Goal: Transaction & Acquisition: Obtain resource

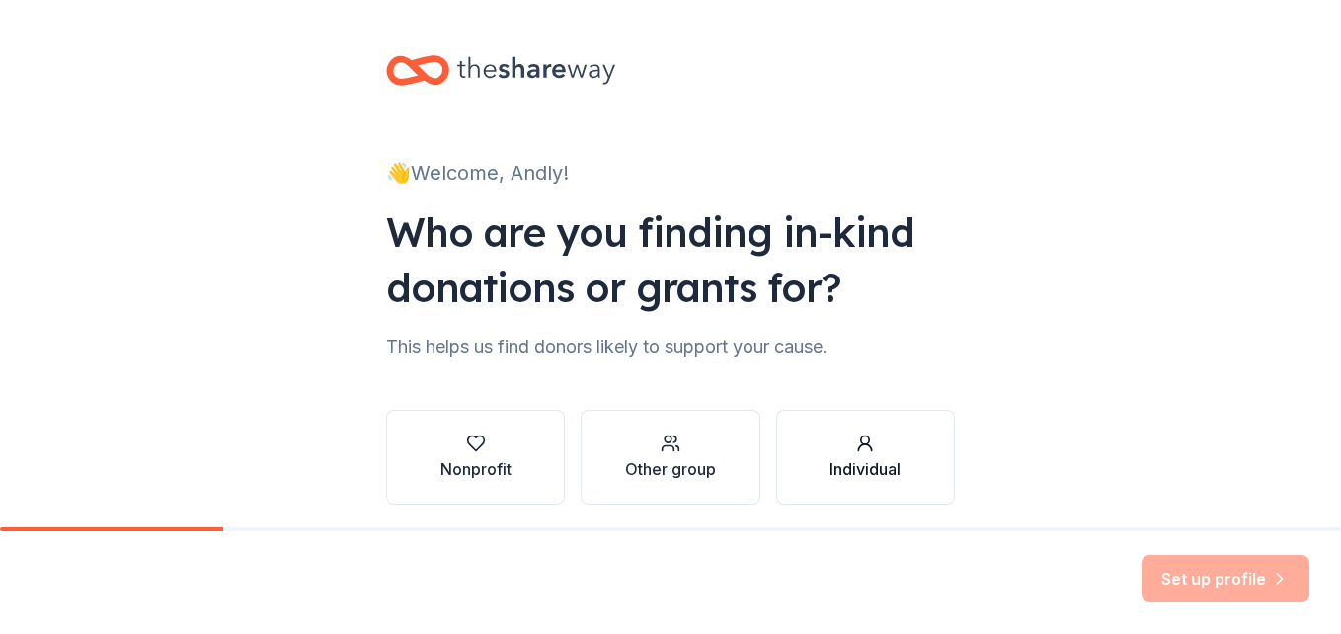
click at [875, 466] on div "Individual" at bounding box center [865, 469] width 71 height 24
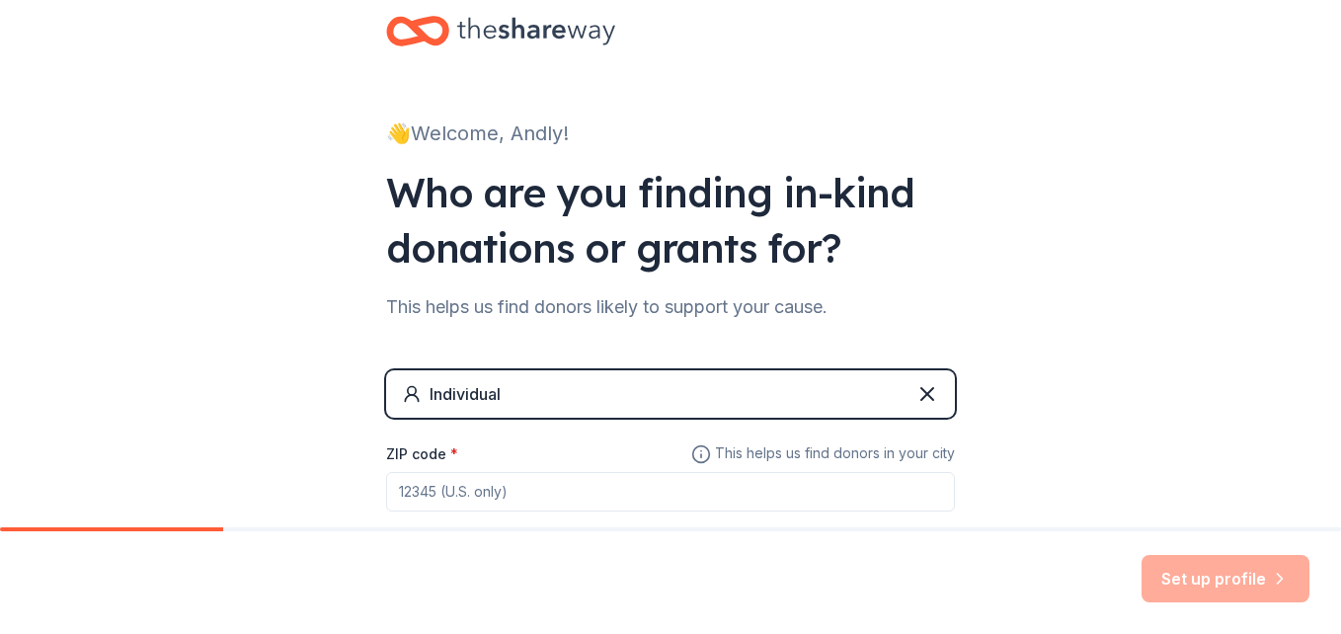
scroll to position [158, 0]
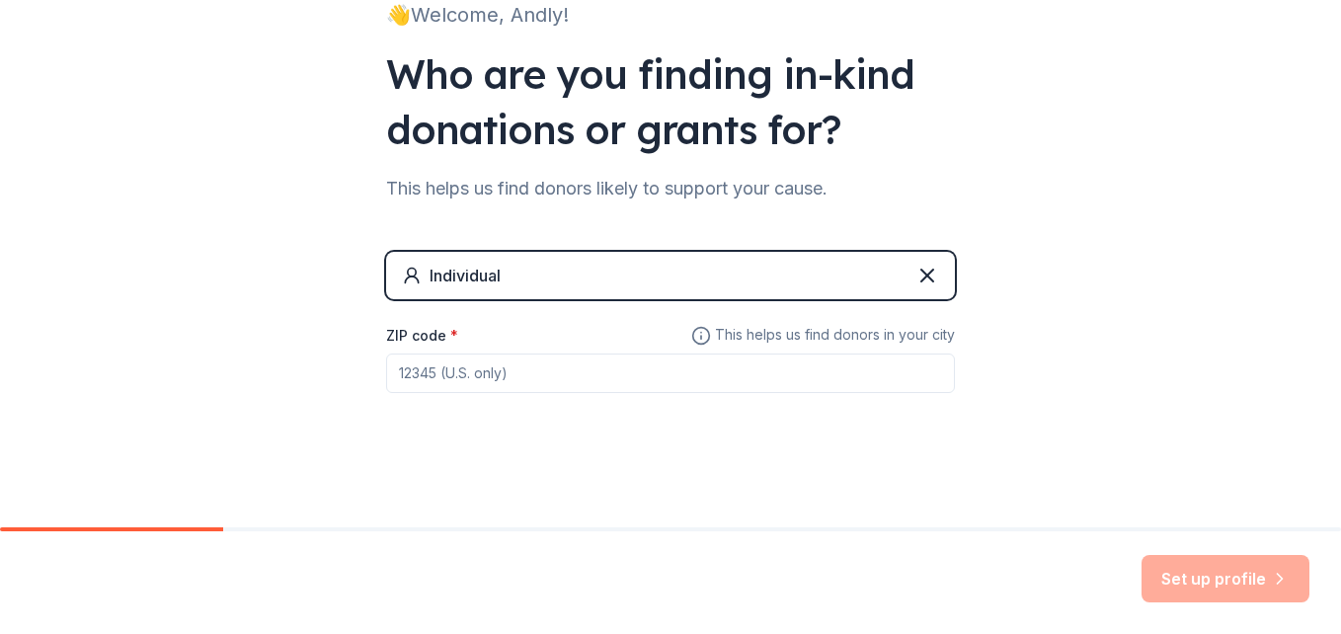
click at [604, 366] on input "ZIP code *" at bounding box center [670, 374] width 569 height 40
type input "2"
type input "5"
type input "60007"
click at [1196, 588] on button "Set up profile" at bounding box center [1226, 578] width 168 height 47
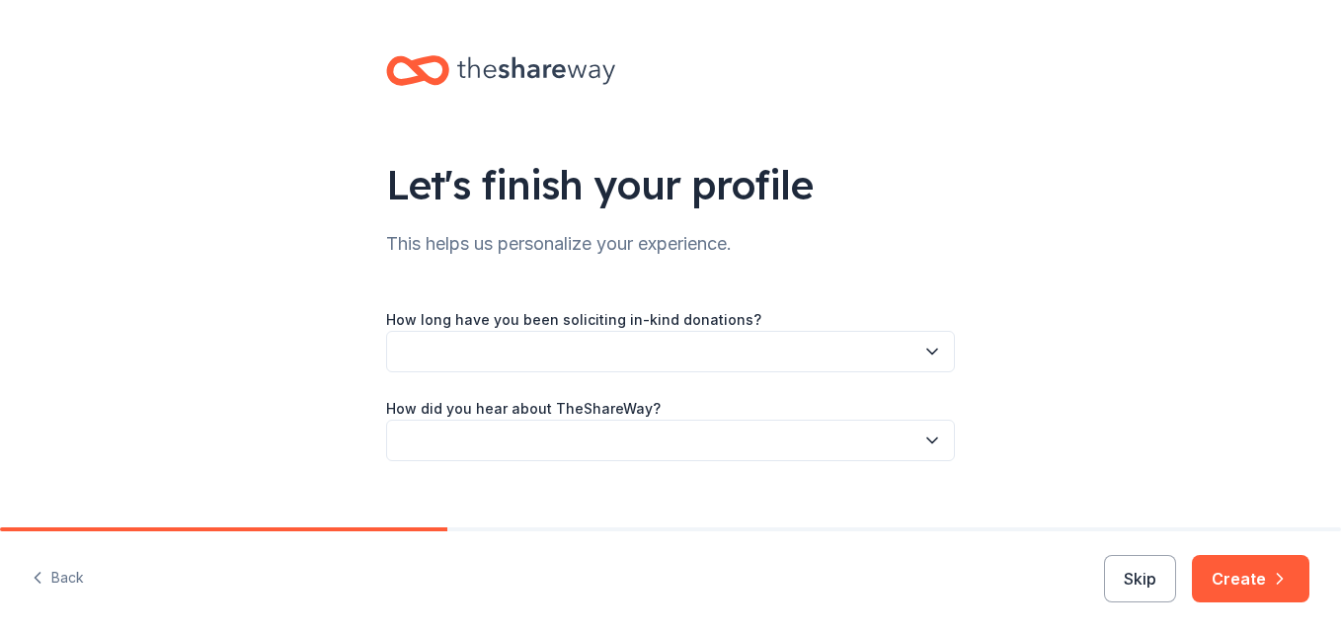
click at [922, 344] on icon "button" at bounding box center [932, 352] width 20 height 20
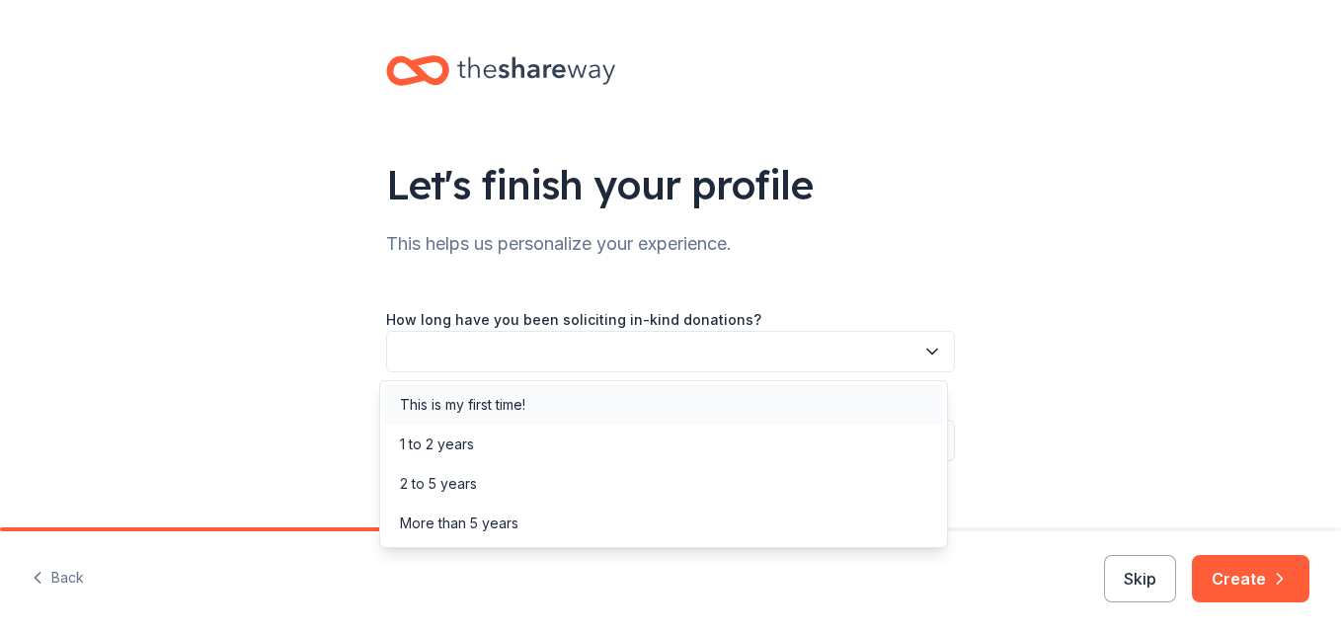
click at [496, 396] on div "This is my first time!" at bounding box center [462, 405] width 125 height 24
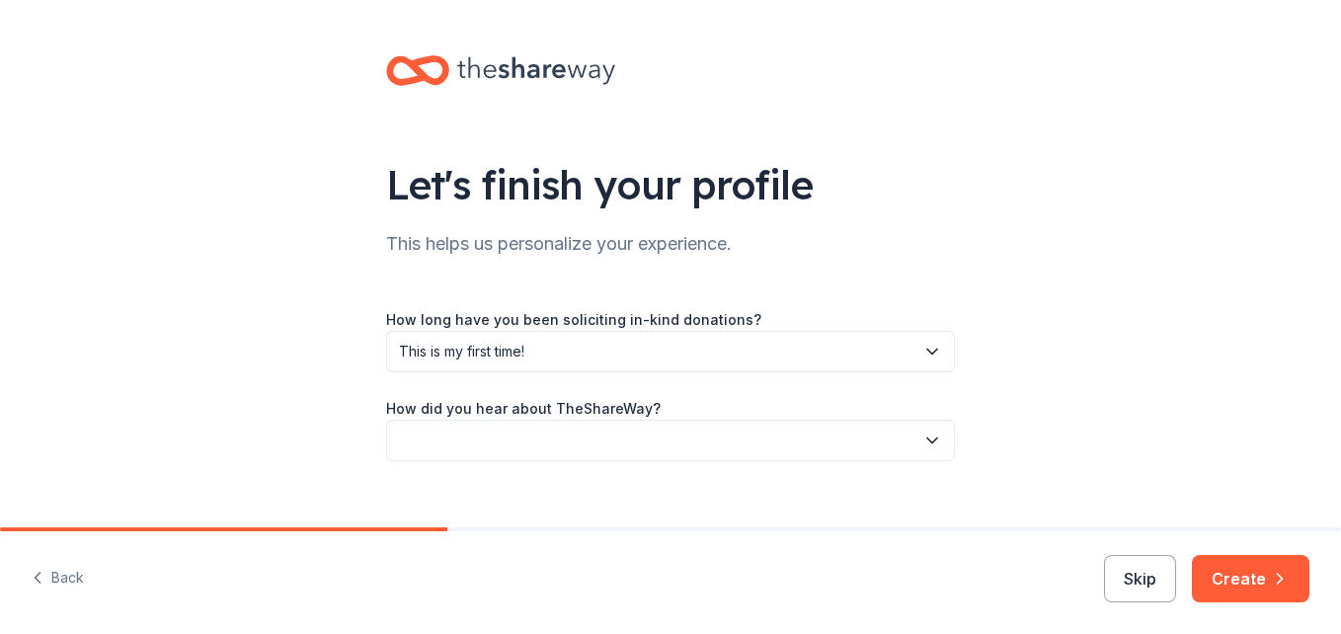
click at [912, 426] on button "button" at bounding box center [670, 440] width 569 height 41
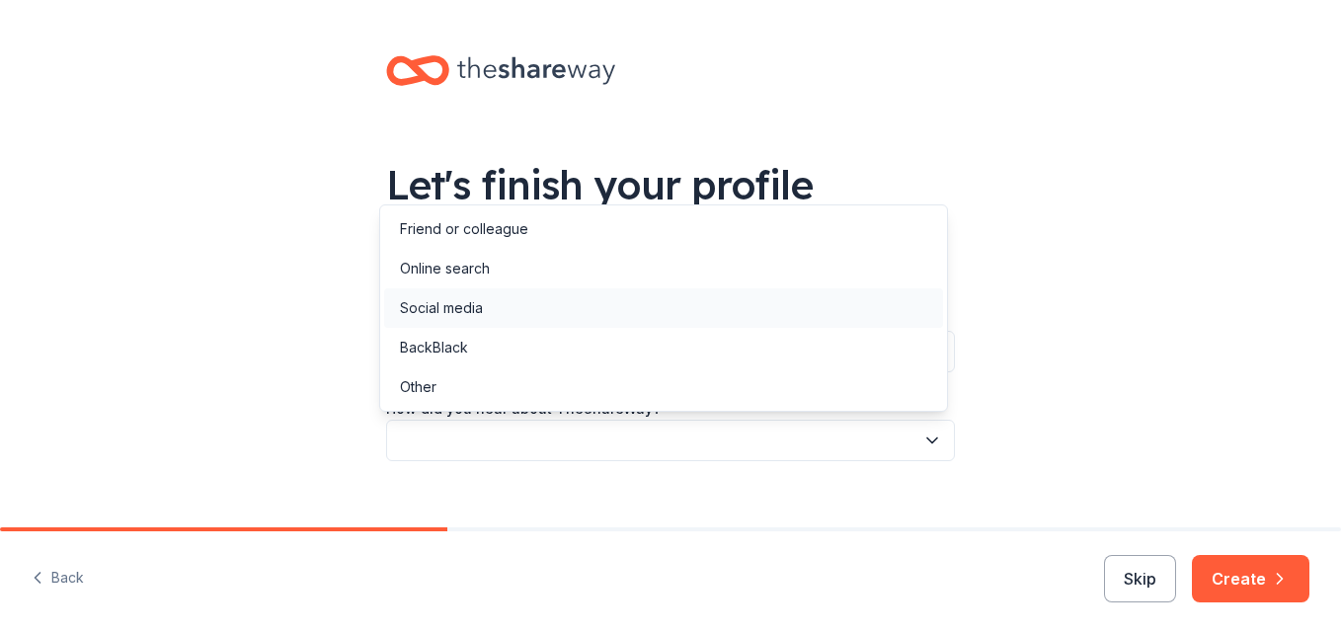
click at [484, 312] on div "Social media" at bounding box center [663, 308] width 559 height 40
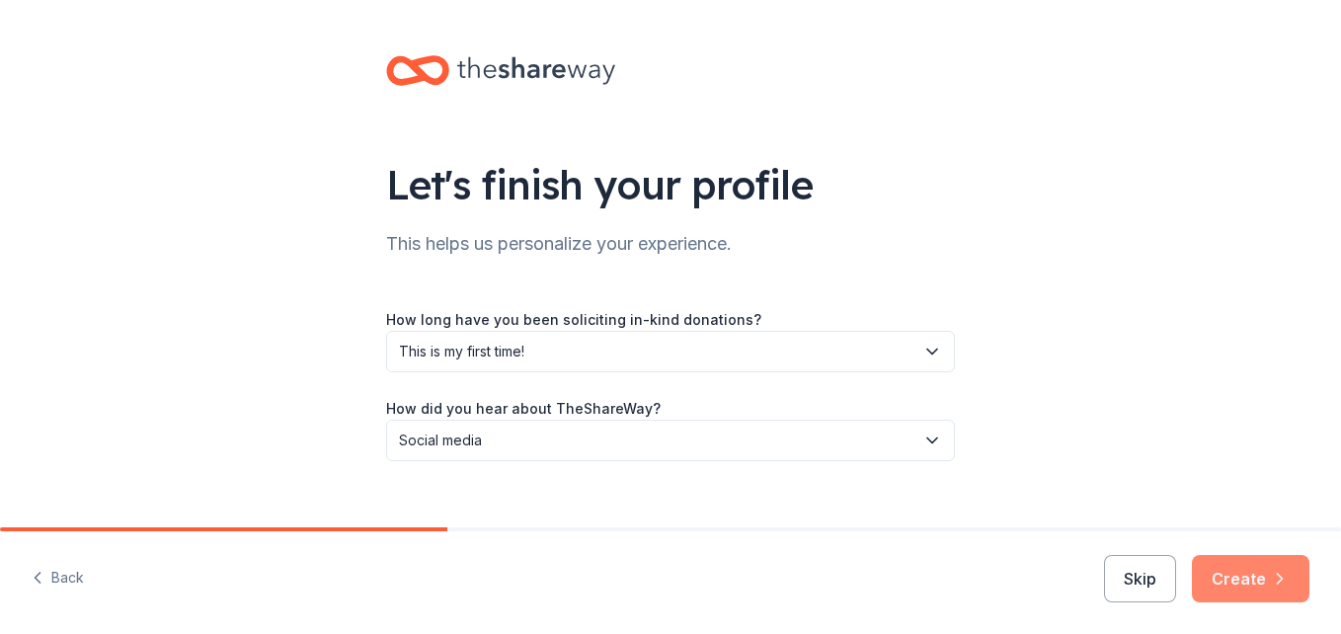
click at [1276, 581] on icon "button" at bounding box center [1280, 579] width 20 height 20
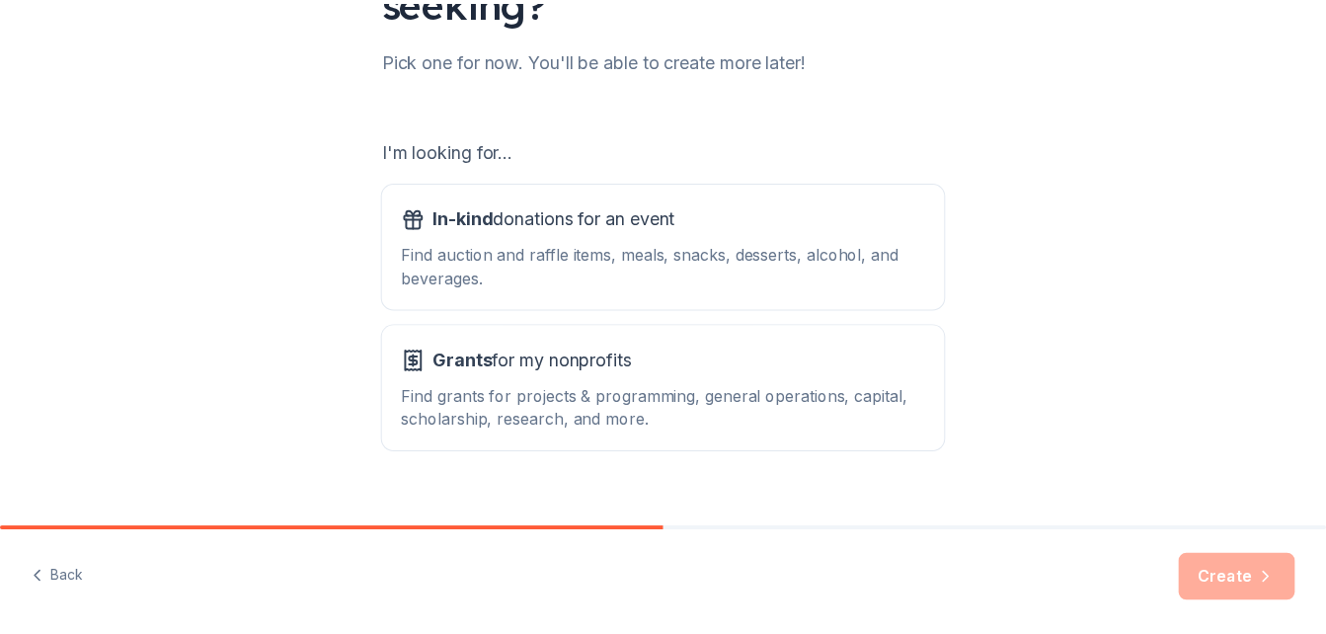
scroll to position [240, 0]
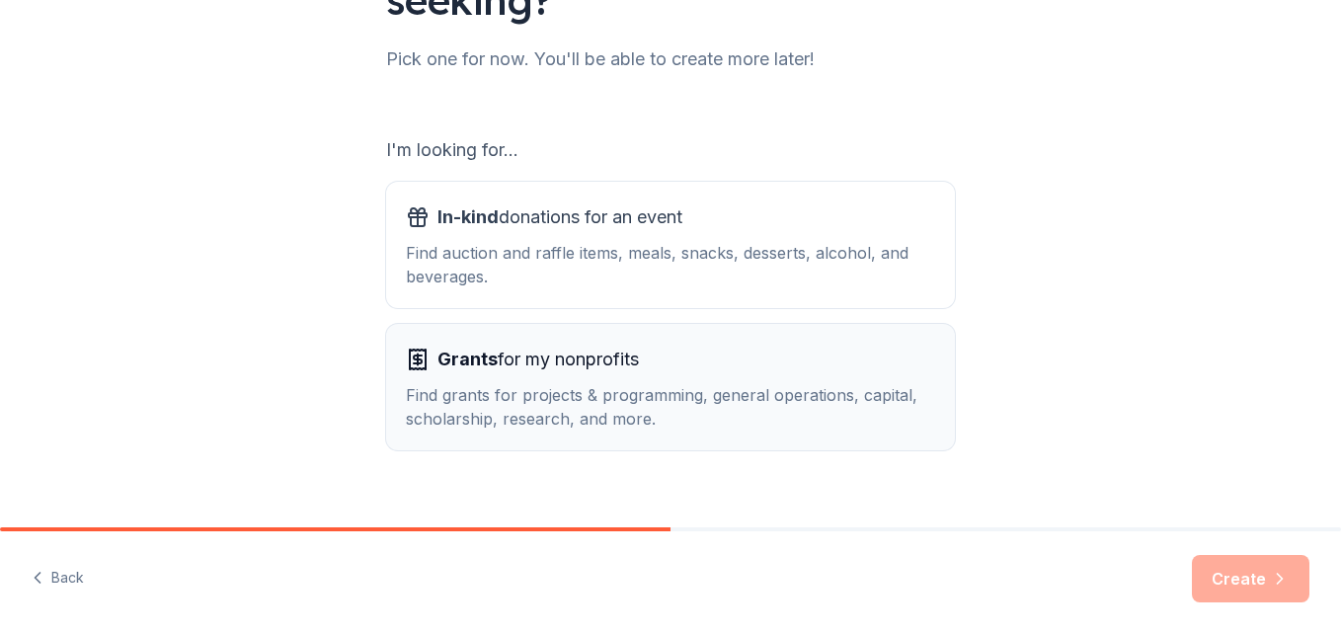
click at [696, 426] on div "Find grants for projects & programming, general operations, capital, scholarshi…" at bounding box center [670, 406] width 529 height 47
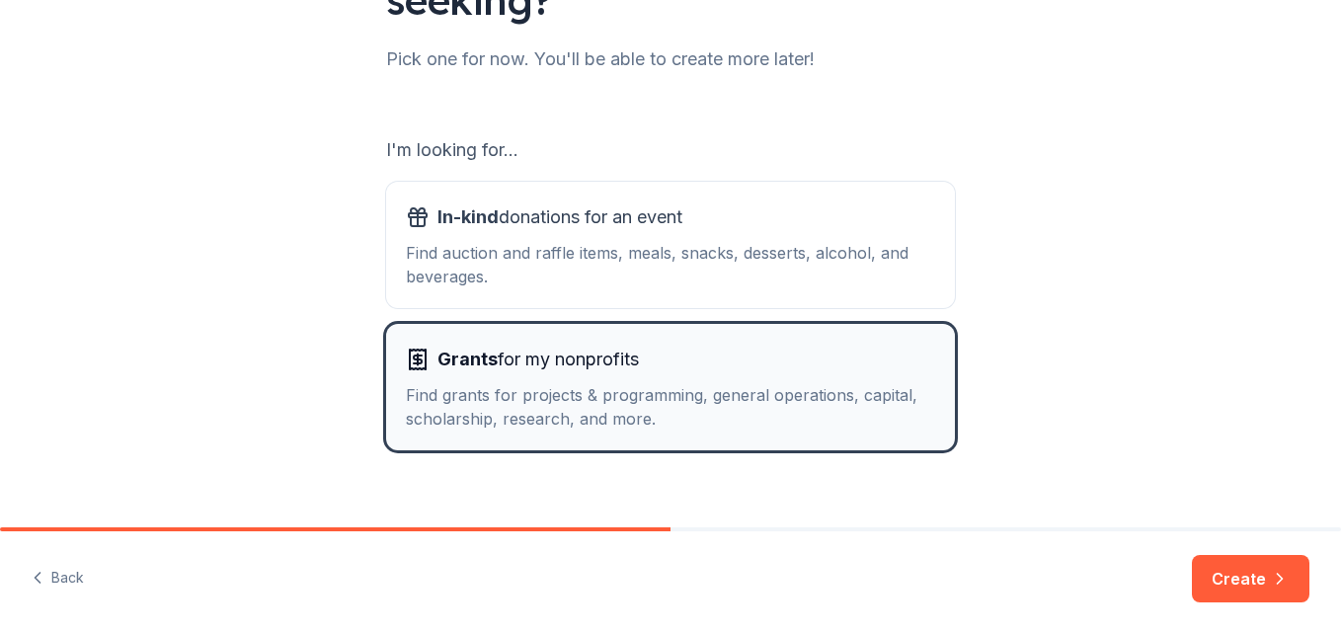
click at [687, 410] on div "Find grants for projects & programming, general operations, capital, scholarshi…" at bounding box center [670, 406] width 529 height 47
click at [1247, 578] on button "Create" at bounding box center [1251, 578] width 118 height 47
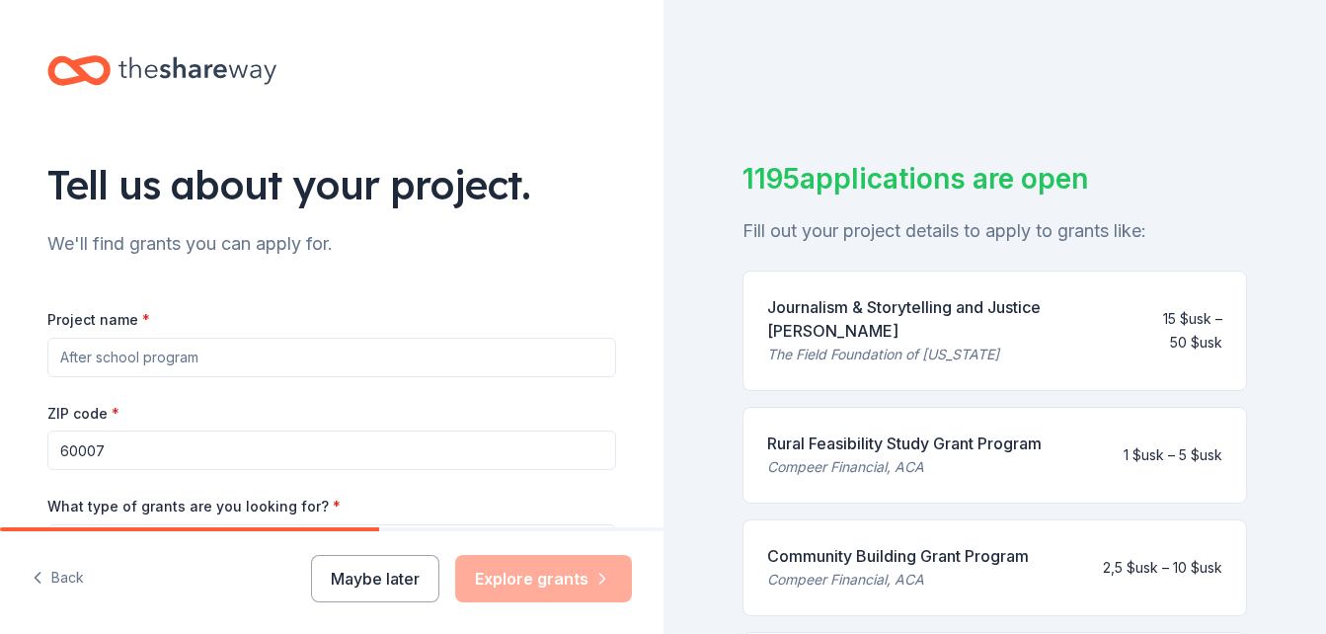
click at [458, 350] on input "Project name *" at bounding box center [331, 358] width 569 height 40
type input "P"
type input "Urgent Avance for someone"
click at [453, 268] on div "Tell us about your project. We'll find grants you can apply for. Project name *…" at bounding box center [332, 472] width 632 height 944
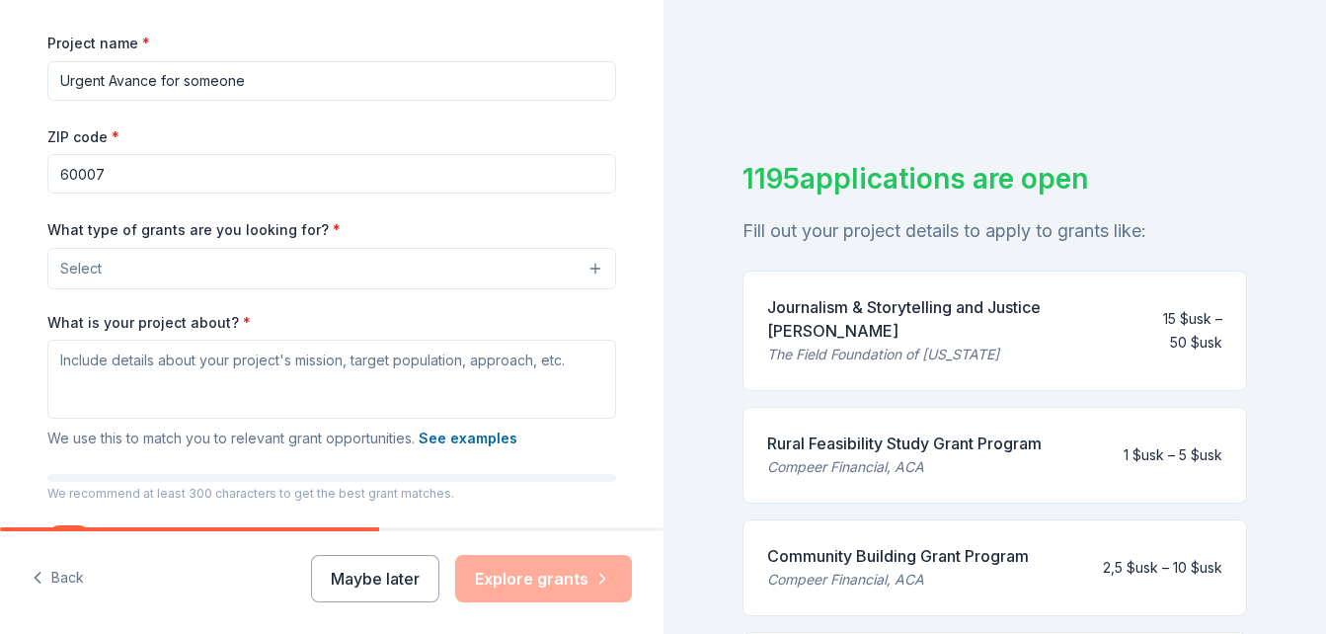
scroll to position [316, 0]
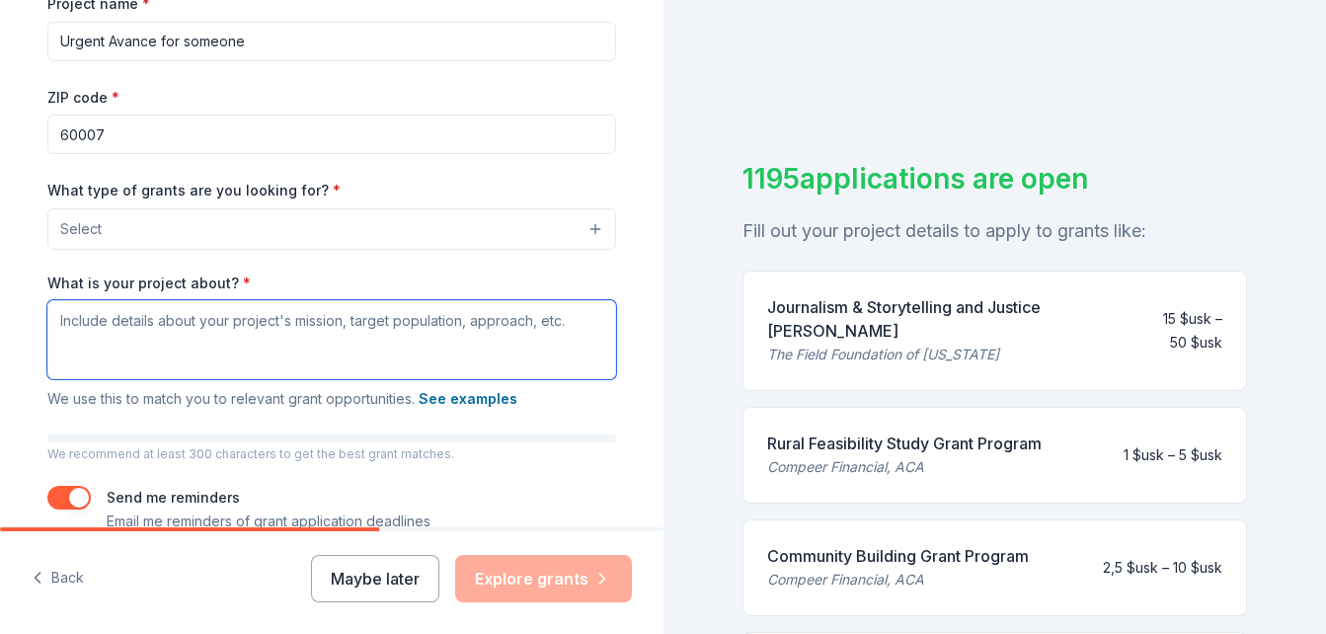
click at [328, 327] on textarea "What is your project about? *" at bounding box center [331, 339] width 569 height 79
paste textarea "I am seeking a small advance of $50to cover urgent transaction fees required to…"
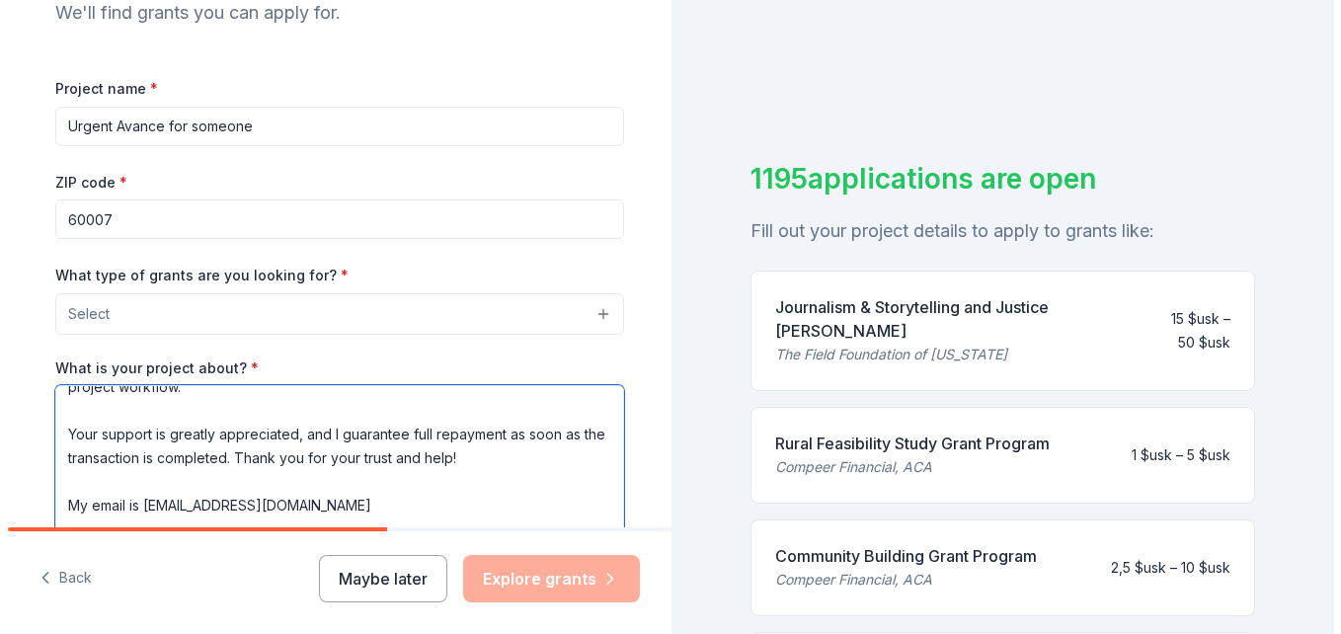
scroll to position [226, 0]
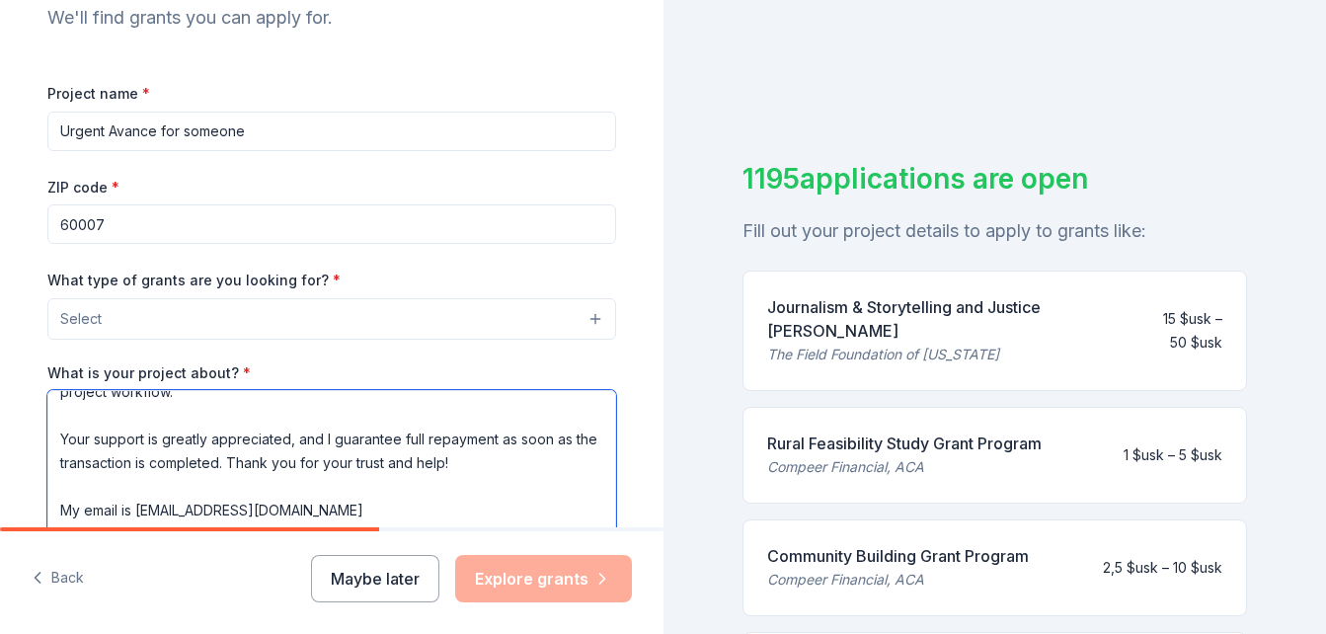
type textarea "I am seeking a small advance of $50to cover urgent transaction fees required to…"
click at [554, 316] on button "Select" at bounding box center [331, 318] width 569 height 41
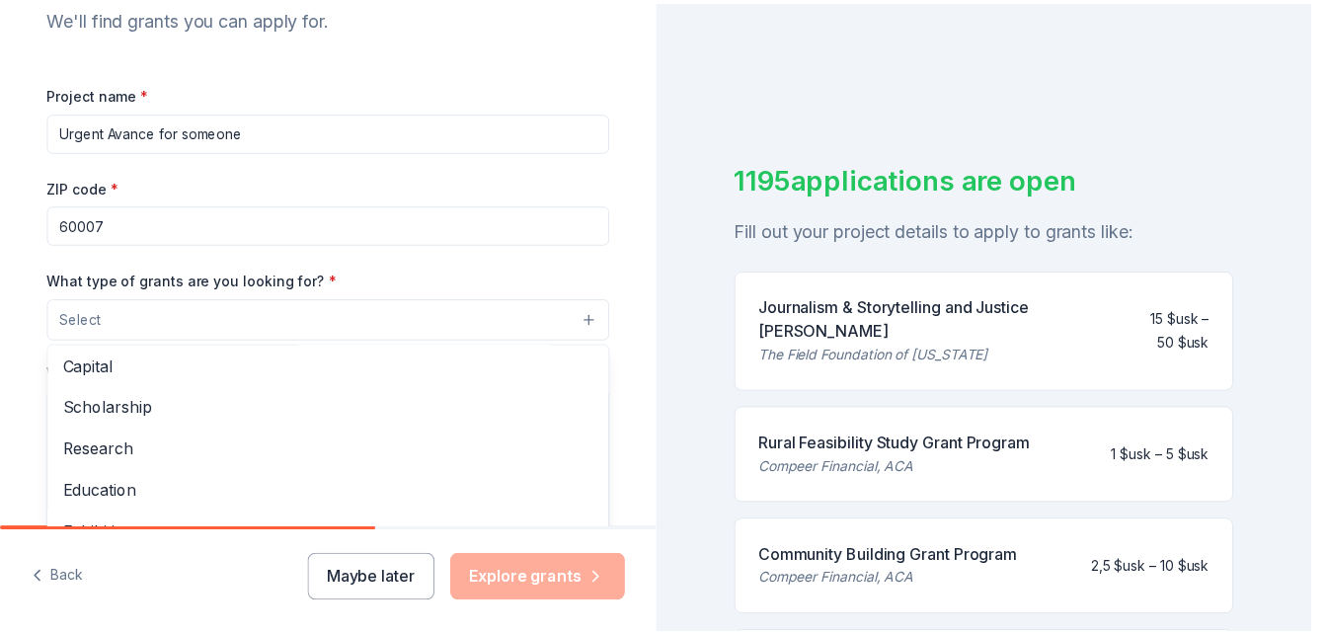
scroll to position [78, 0]
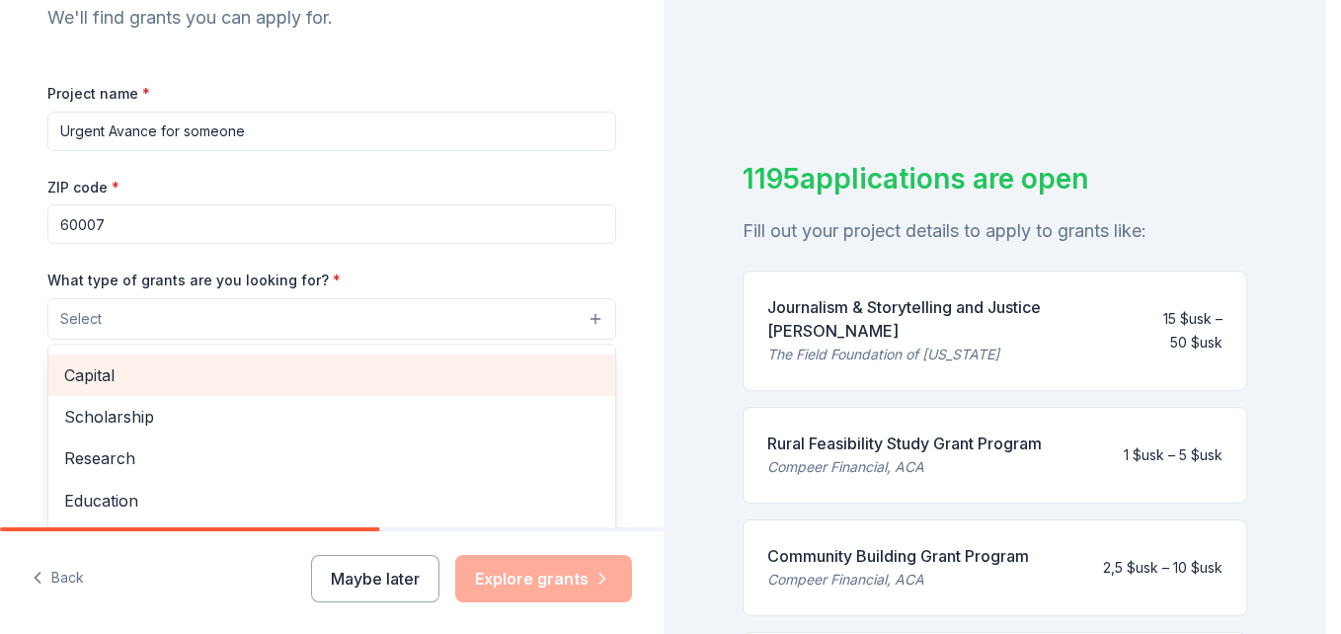
click at [338, 385] on span "Capital" at bounding box center [331, 375] width 535 height 26
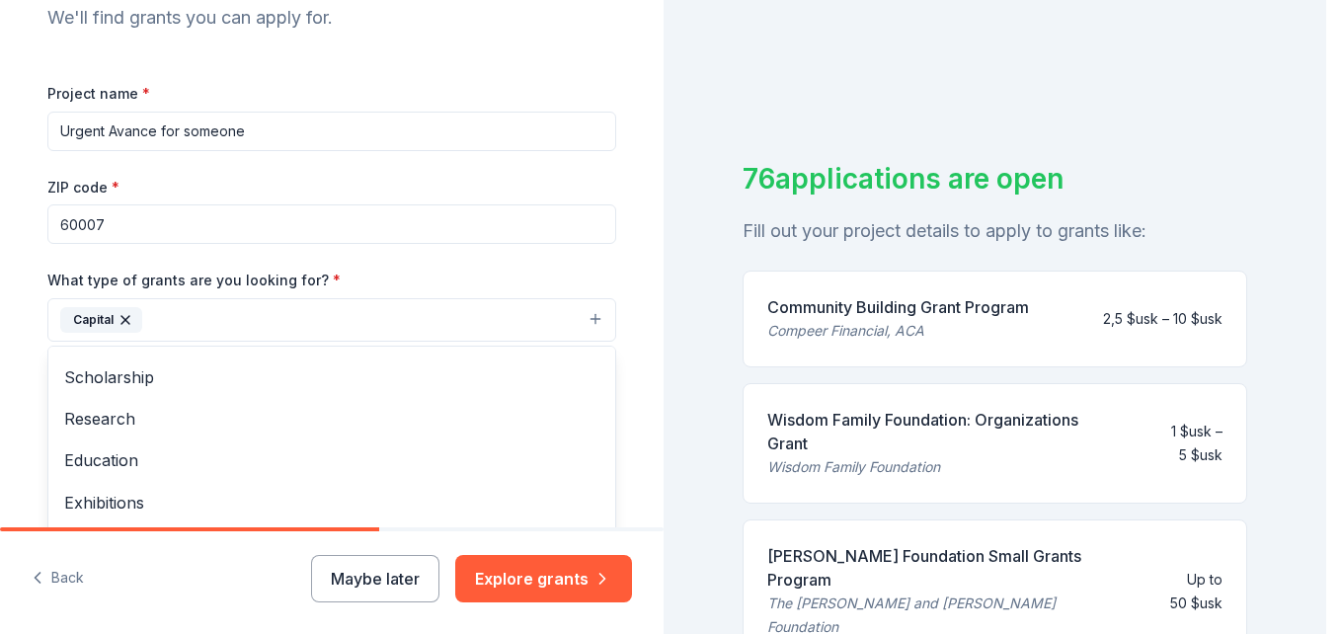
click at [545, 562] on div "Tell us about your project. We'll find grants you can apply for. Project name *…" at bounding box center [332, 317] width 664 height 634
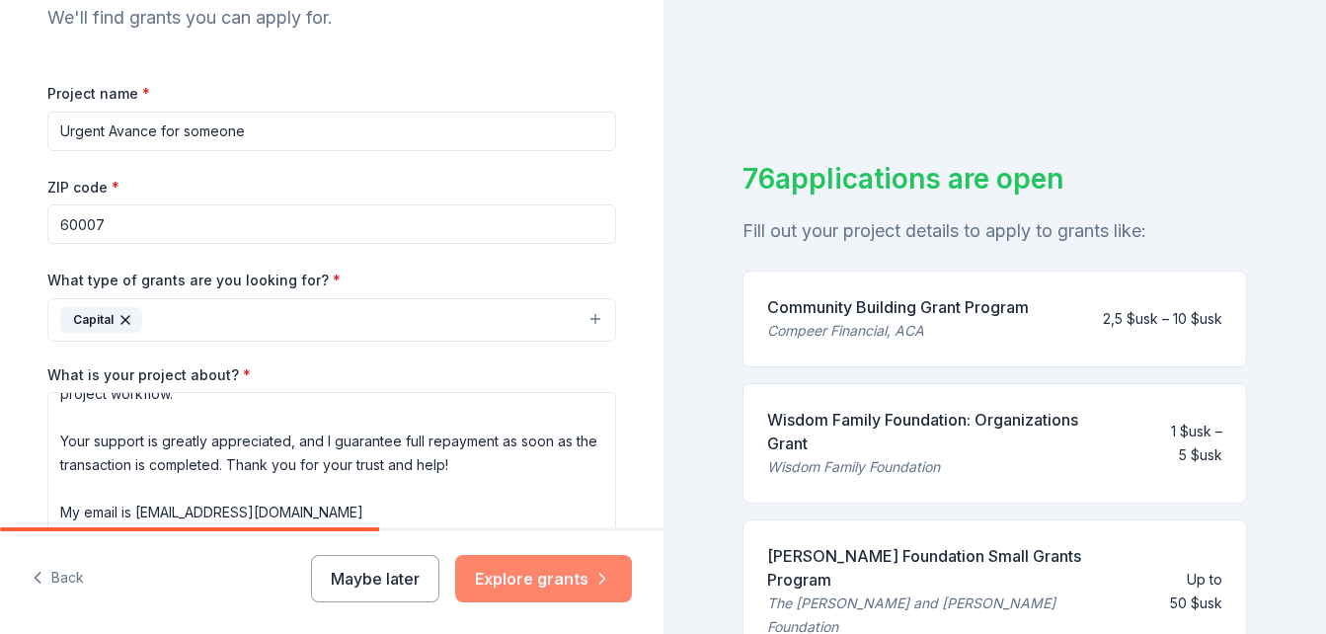
click at [577, 579] on button "Explore grants" at bounding box center [543, 578] width 177 height 47
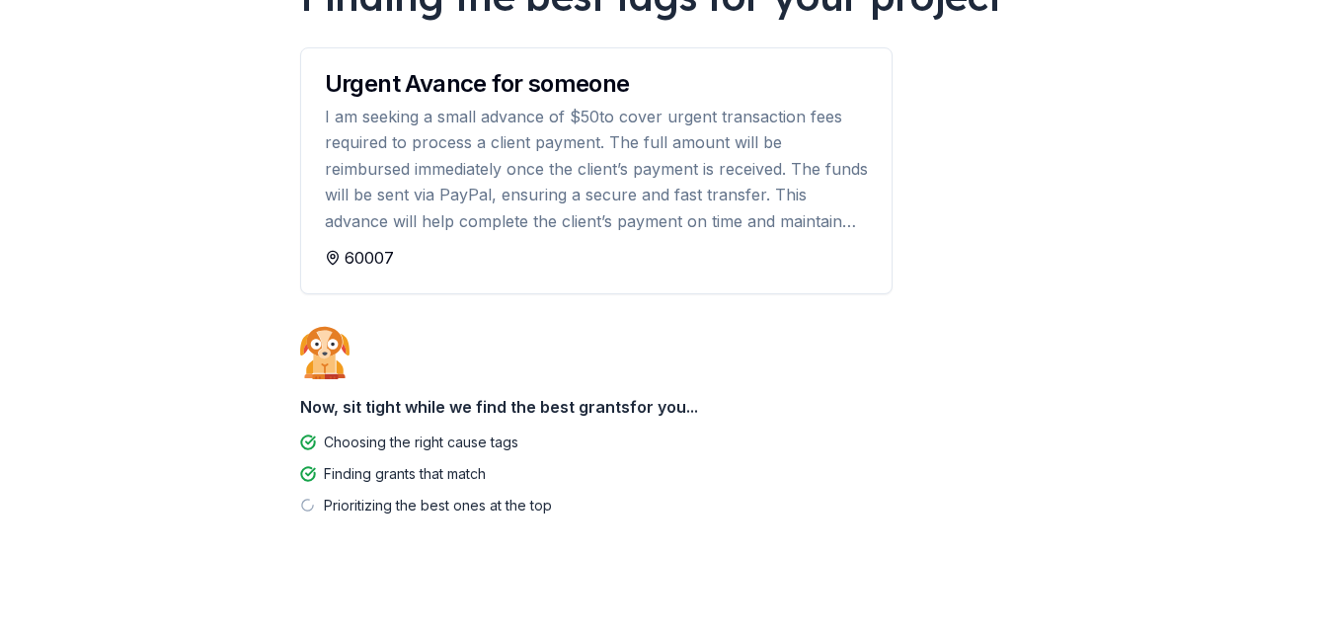
scroll to position [210, 0]
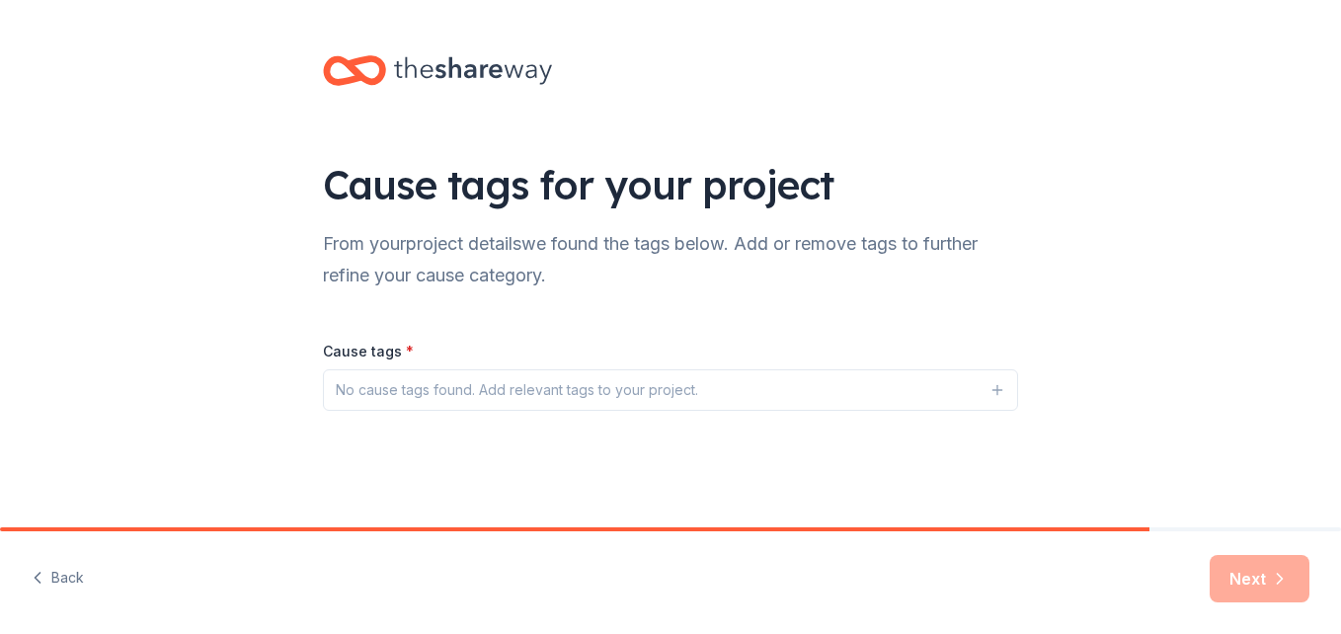
click at [822, 389] on button "No cause tags found. Add relevant tags to your project." at bounding box center [670, 389] width 695 height 41
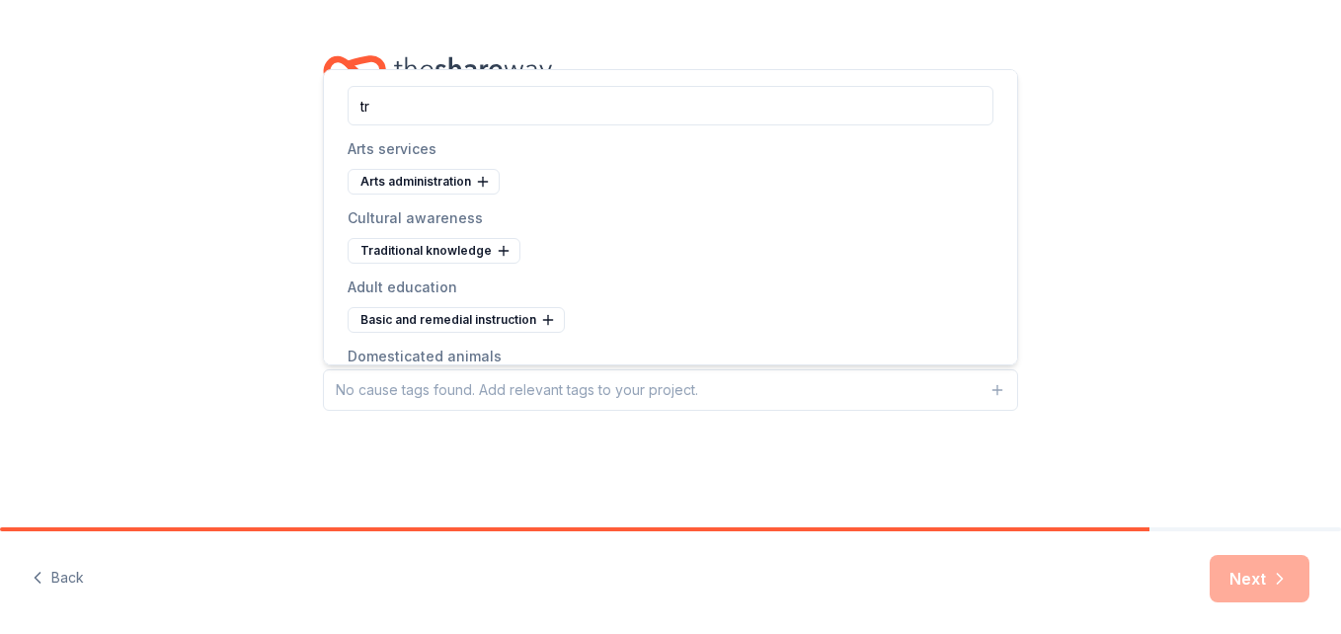
type input "t"
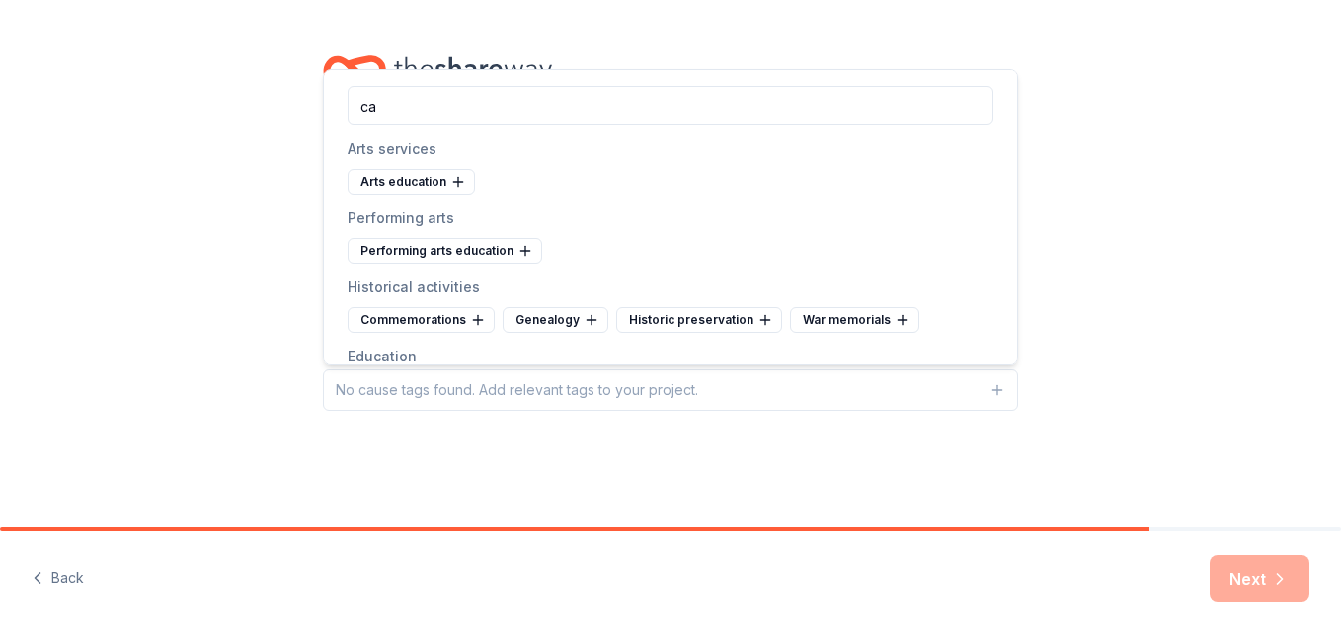
type input "c"
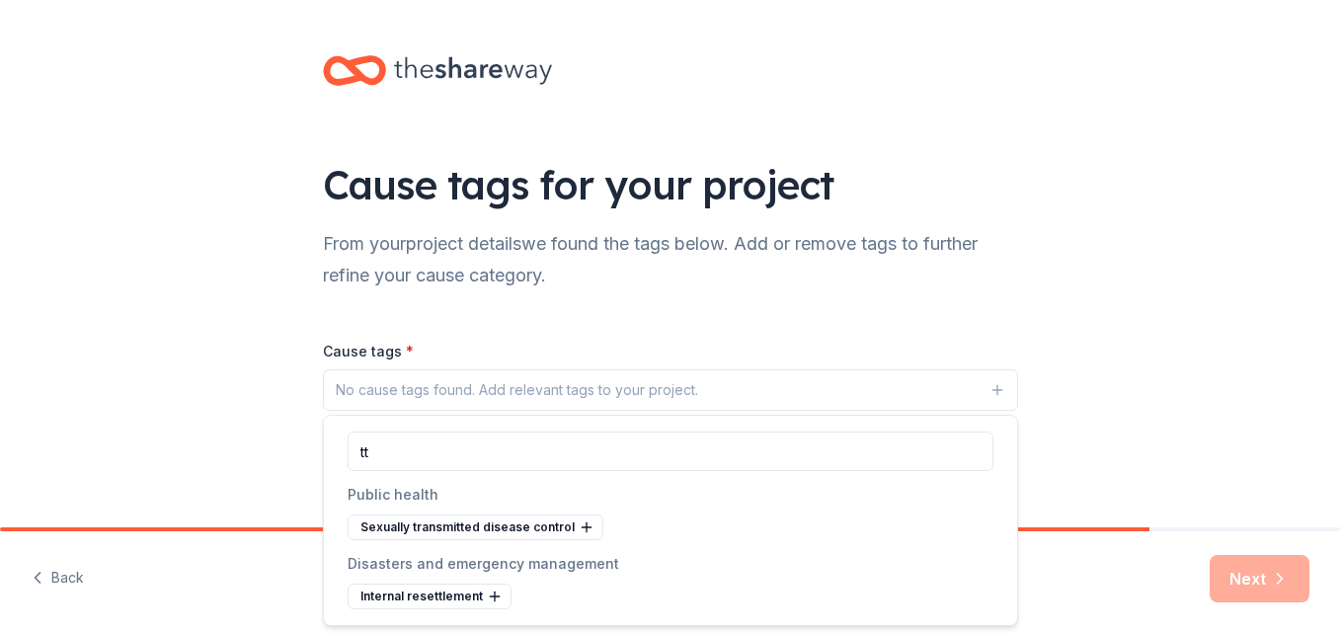
type input "t"
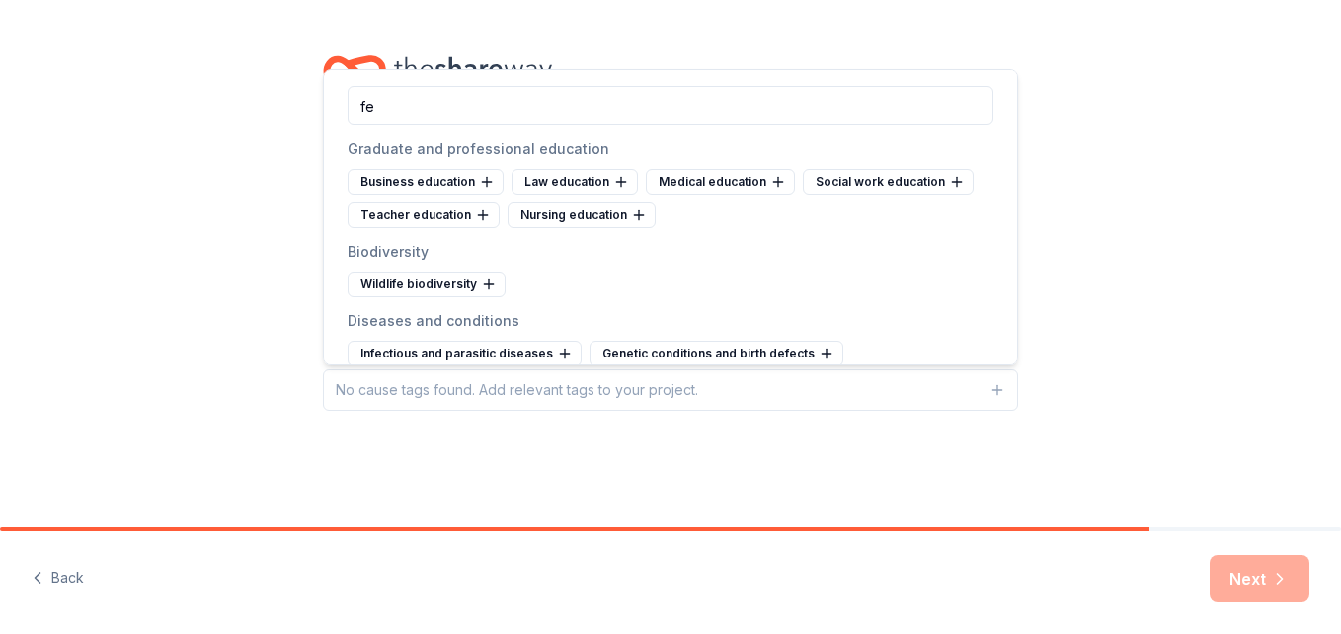
type input "f"
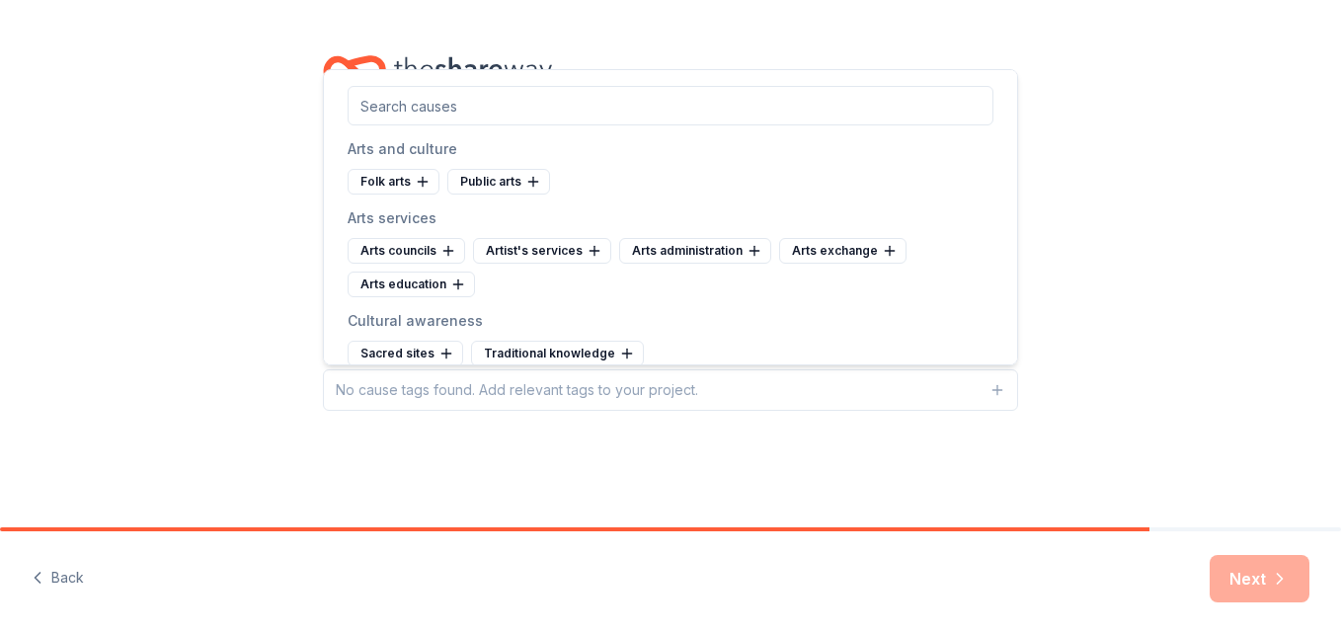
click at [738, 282] on div "Arts councils Artist's services Arts administration Arts exchange Arts education" at bounding box center [671, 267] width 646 height 59
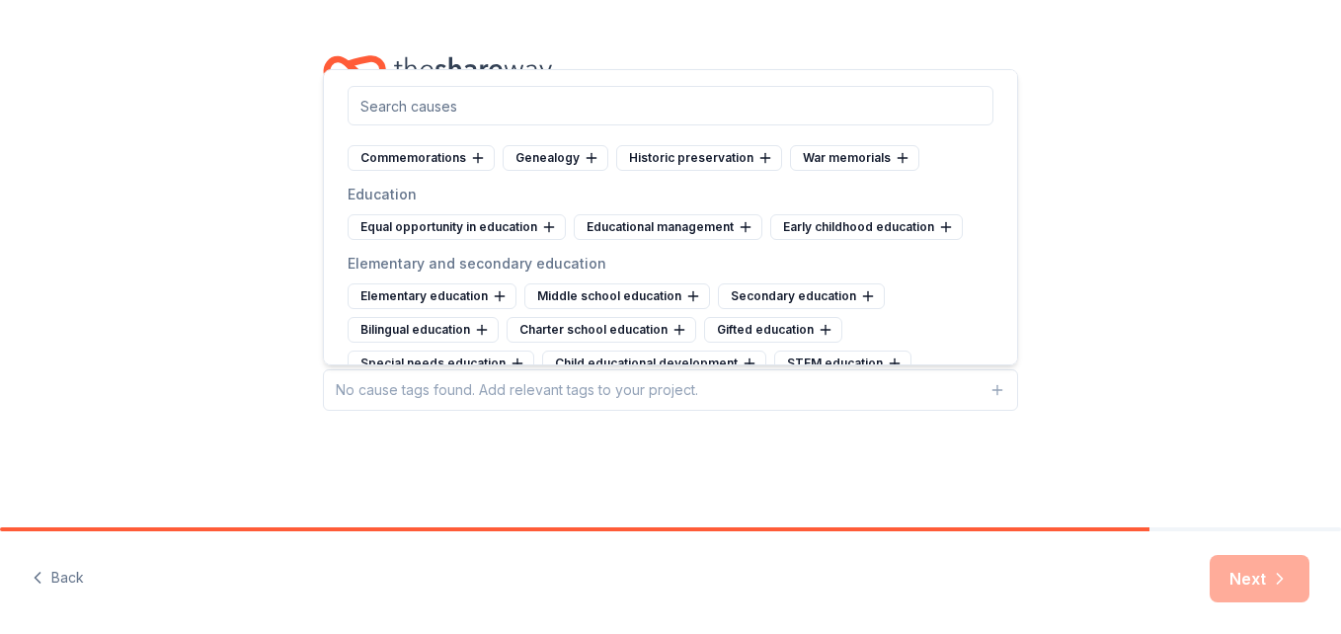
scroll to position [711, 0]
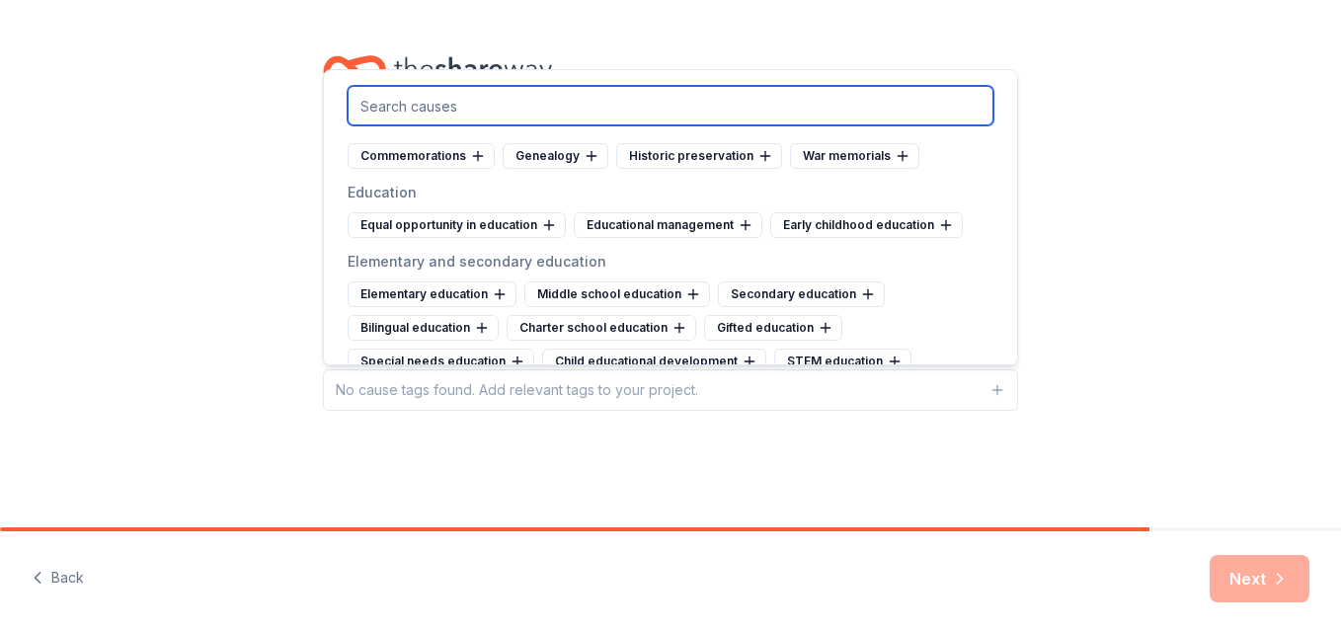
click at [655, 104] on input "text" at bounding box center [671, 106] width 646 height 40
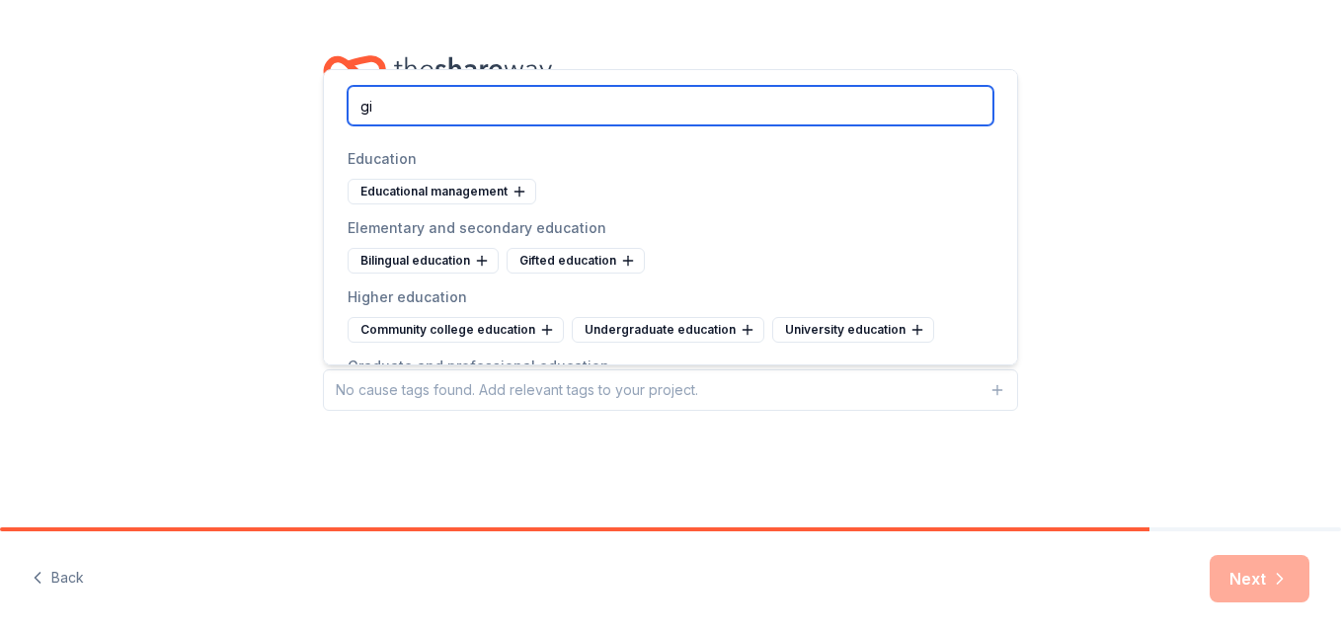
scroll to position [0, 0]
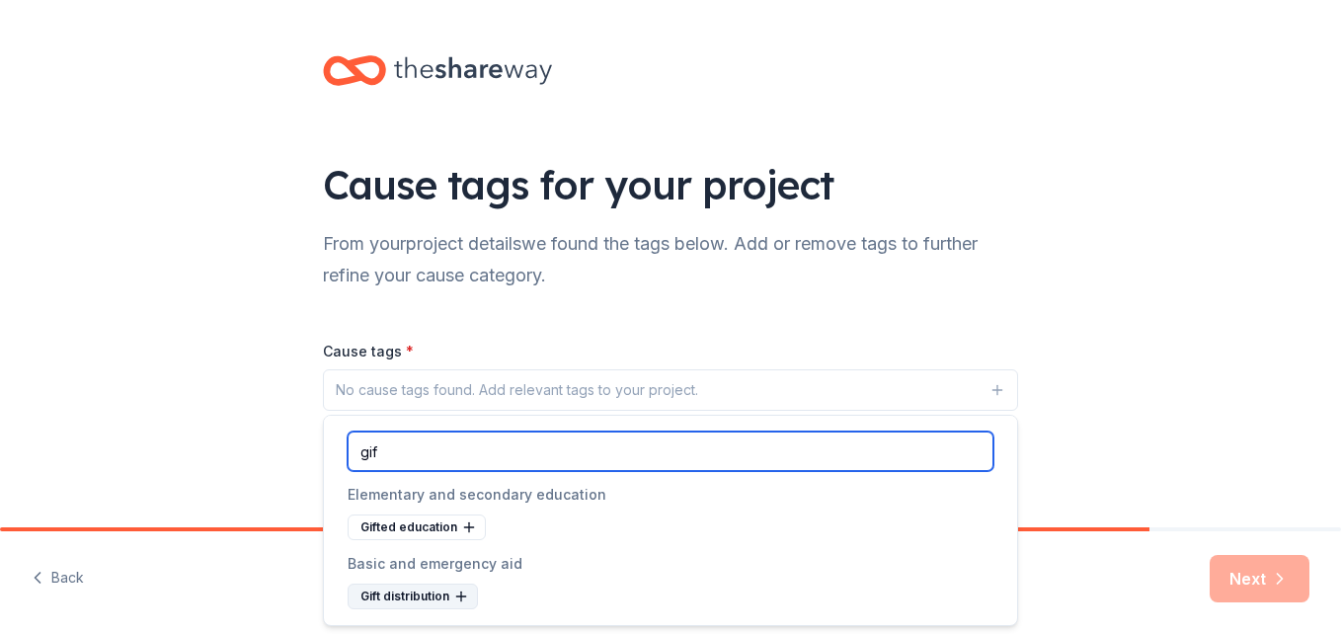
type input "gif"
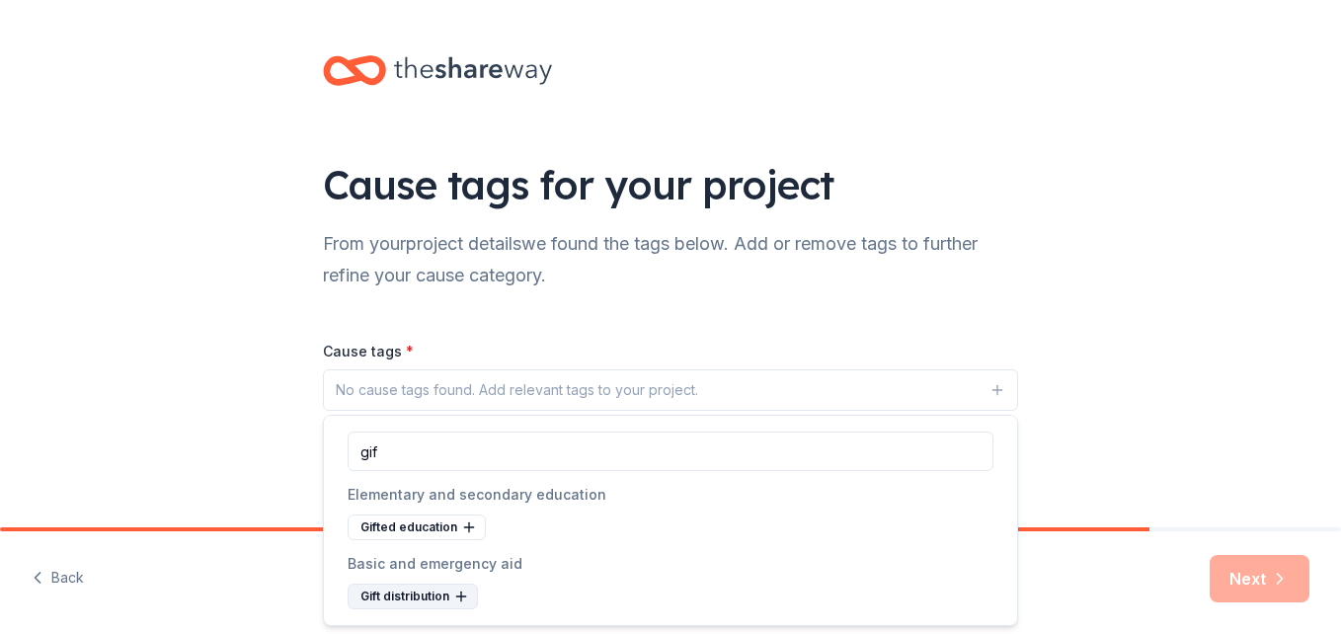
click at [456, 597] on icon at bounding box center [460, 597] width 9 height 0
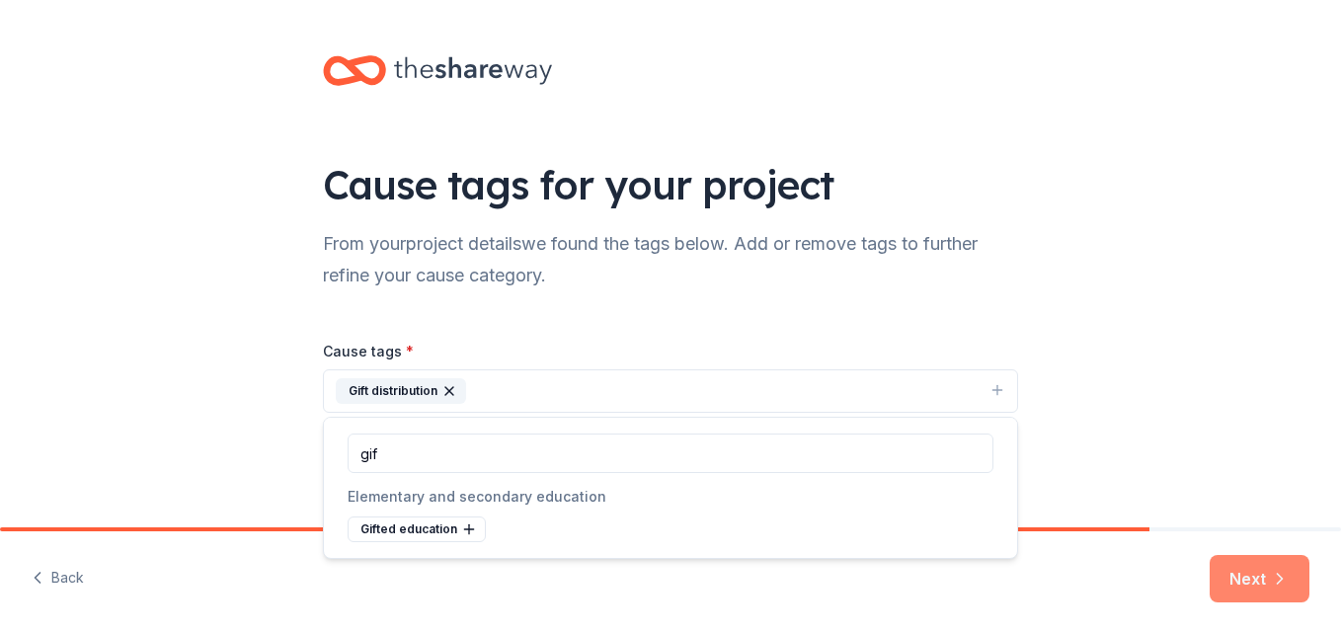
click at [1216, 581] on button "Next" at bounding box center [1260, 578] width 100 height 47
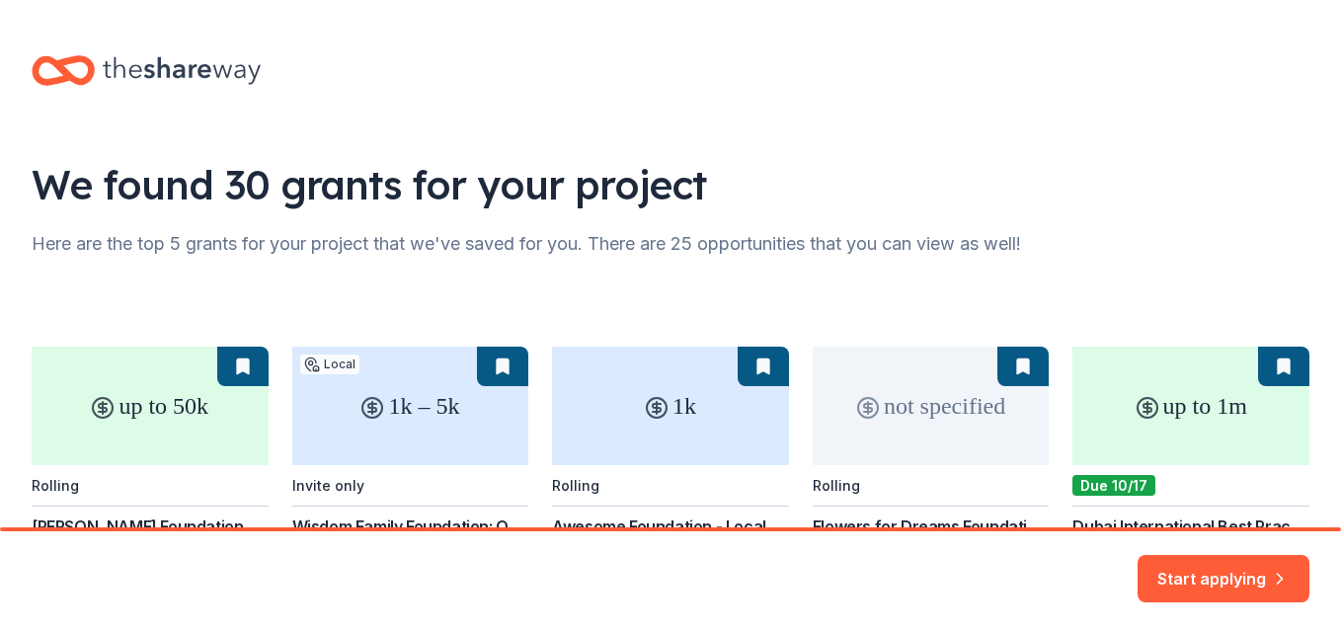
click at [516, 287] on div "up to 50k Rolling [PERSON_NAME] Foundation Small Grants Program The [PERSON_NAM…" at bounding box center [671, 458] width 1278 height 365
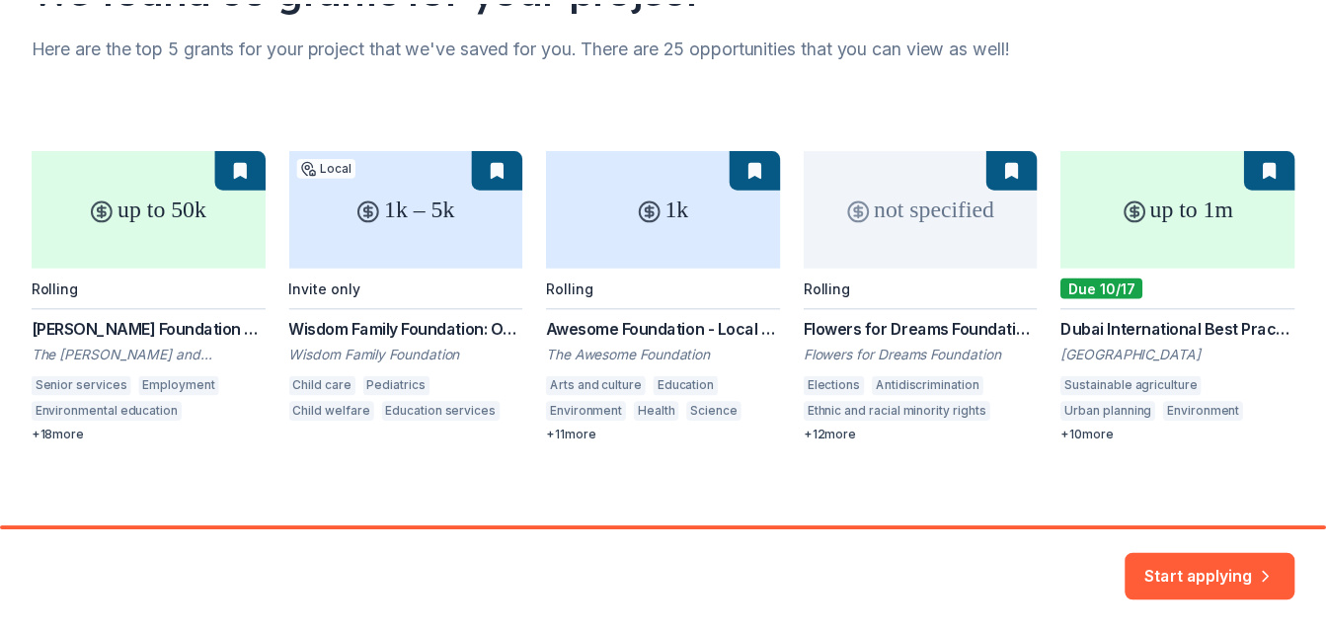
scroll to position [208, 0]
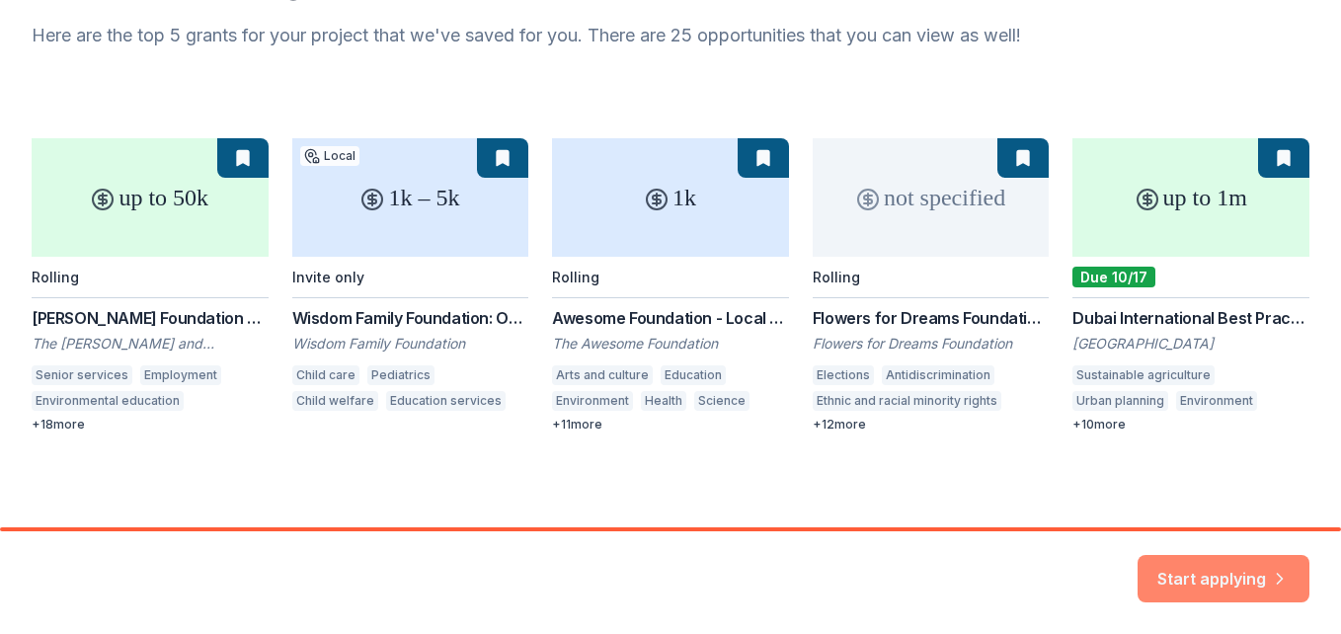
click at [1190, 559] on button "Start applying" at bounding box center [1224, 566] width 172 height 47
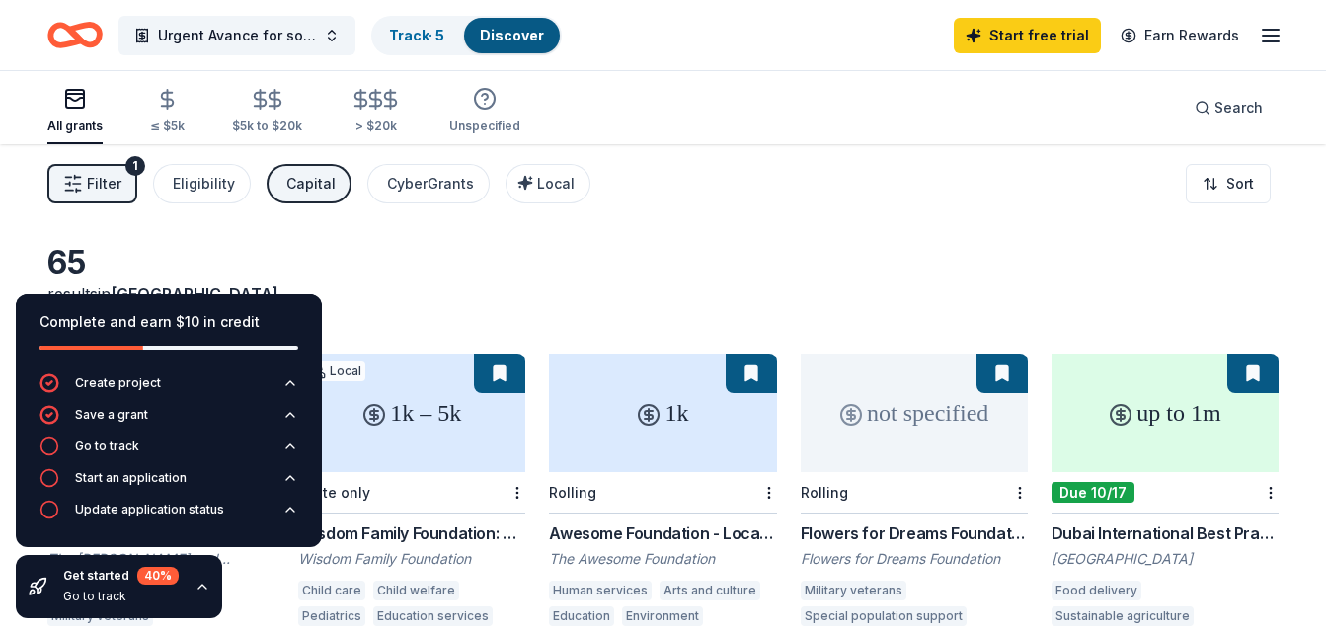
click at [520, 250] on div "65 results in [GEOGRAPHIC_DATA], [GEOGRAPHIC_DATA]" at bounding box center [663, 286] width 1232 height 87
click at [708, 177] on div "Filter 1 Eligibility Capital CyberGrants Local Sort" at bounding box center [663, 183] width 1326 height 79
click at [201, 582] on icon "button" at bounding box center [203, 587] width 16 height 16
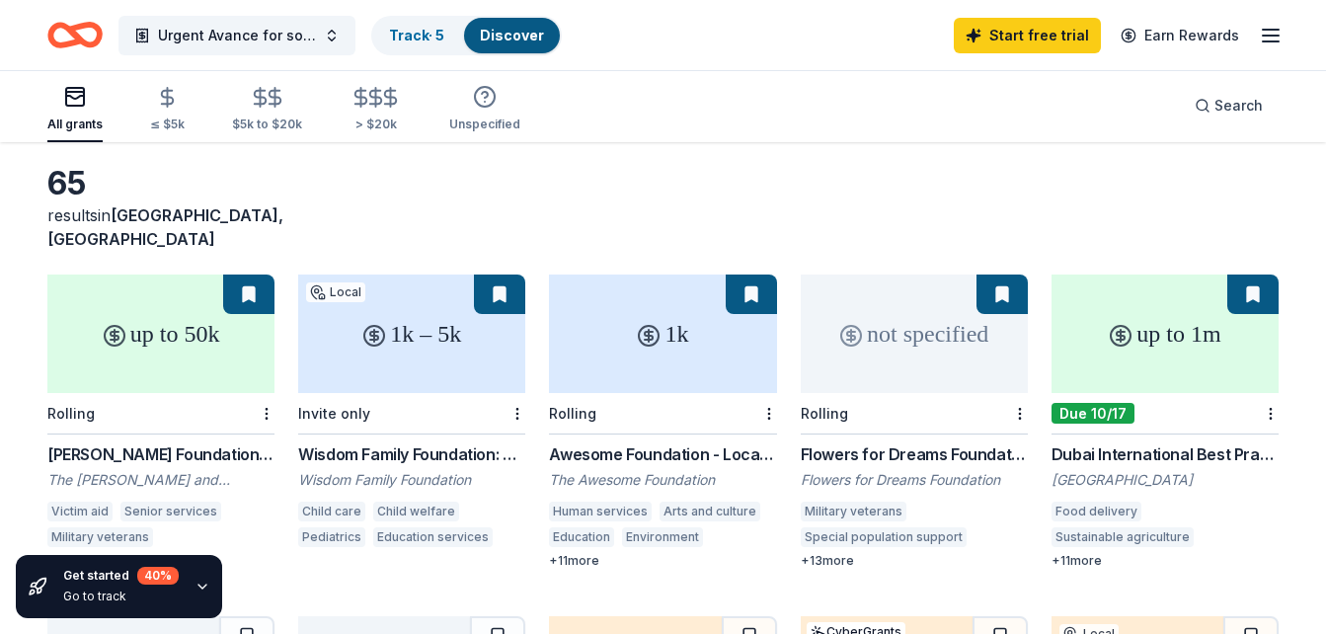
scroll to position [119, 0]
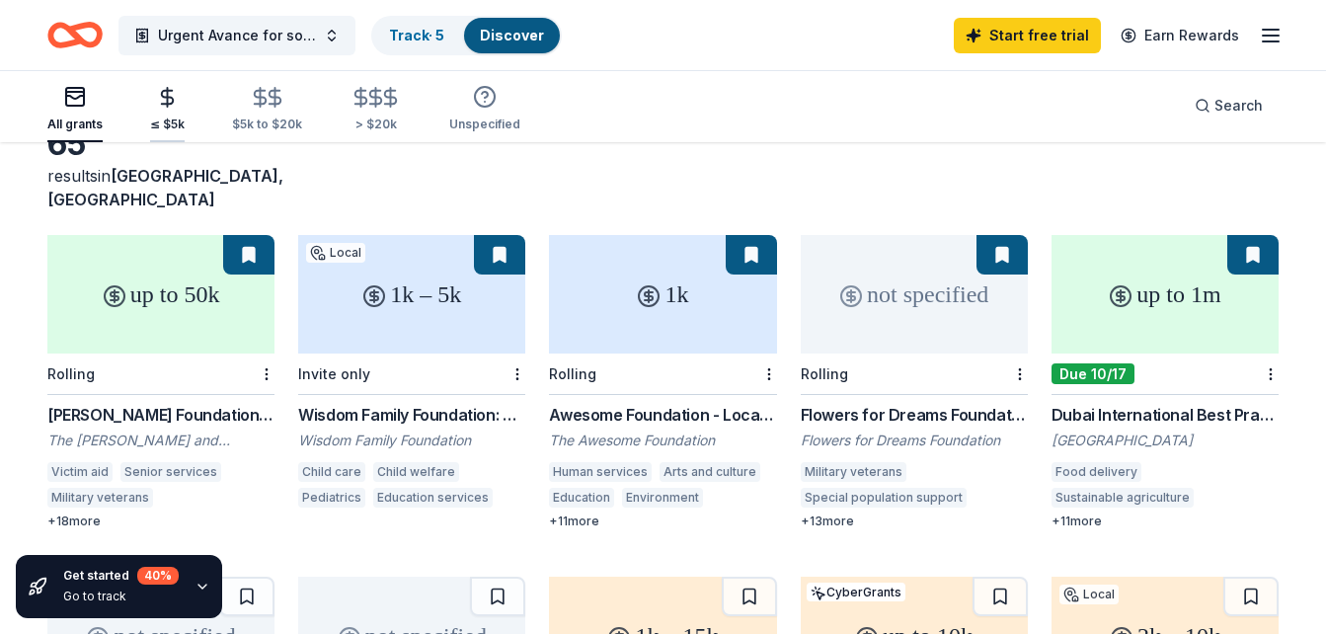
click at [175, 99] on icon "button" at bounding box center [167, 97] width 23 height 23
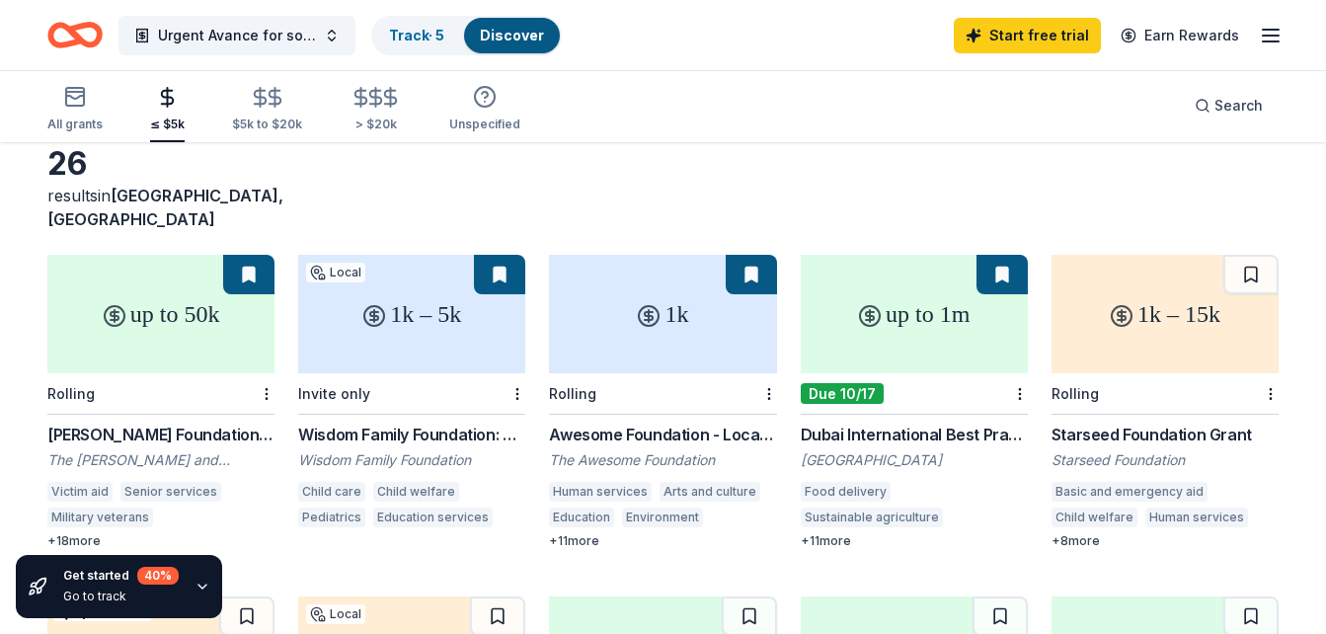
scroll to position [237, 0]
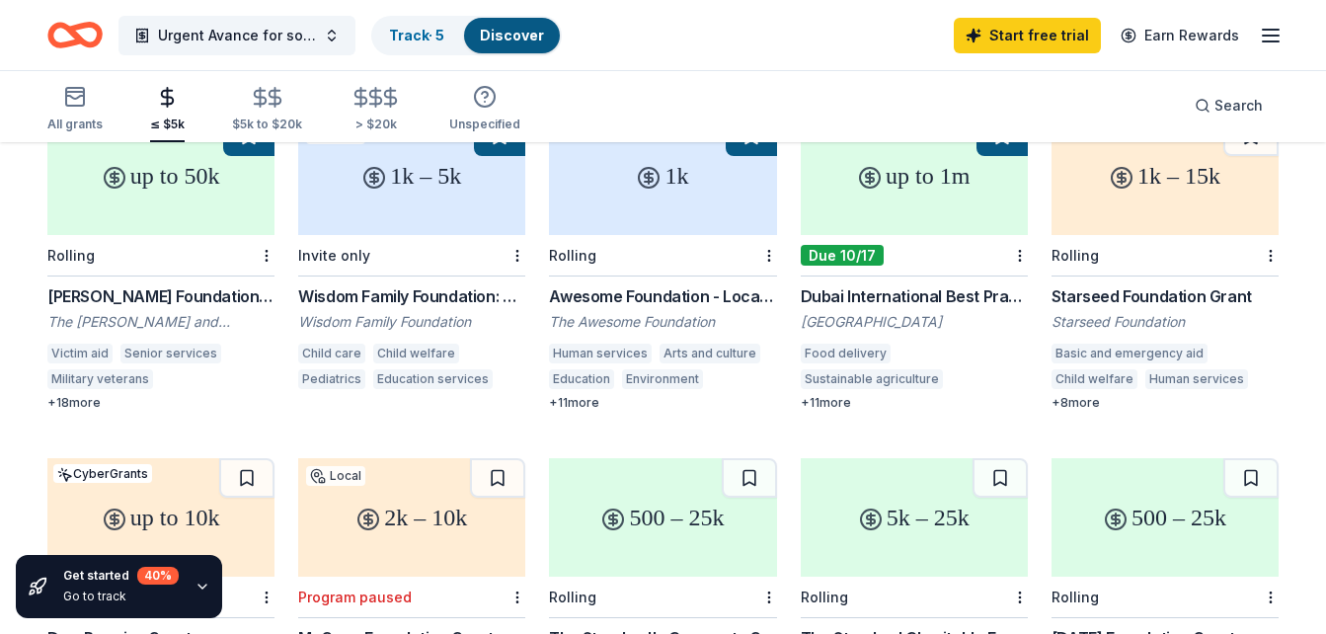
click at [160, 208] on div "up to 50k" at bounding box center [160, 176] width 227 height 119
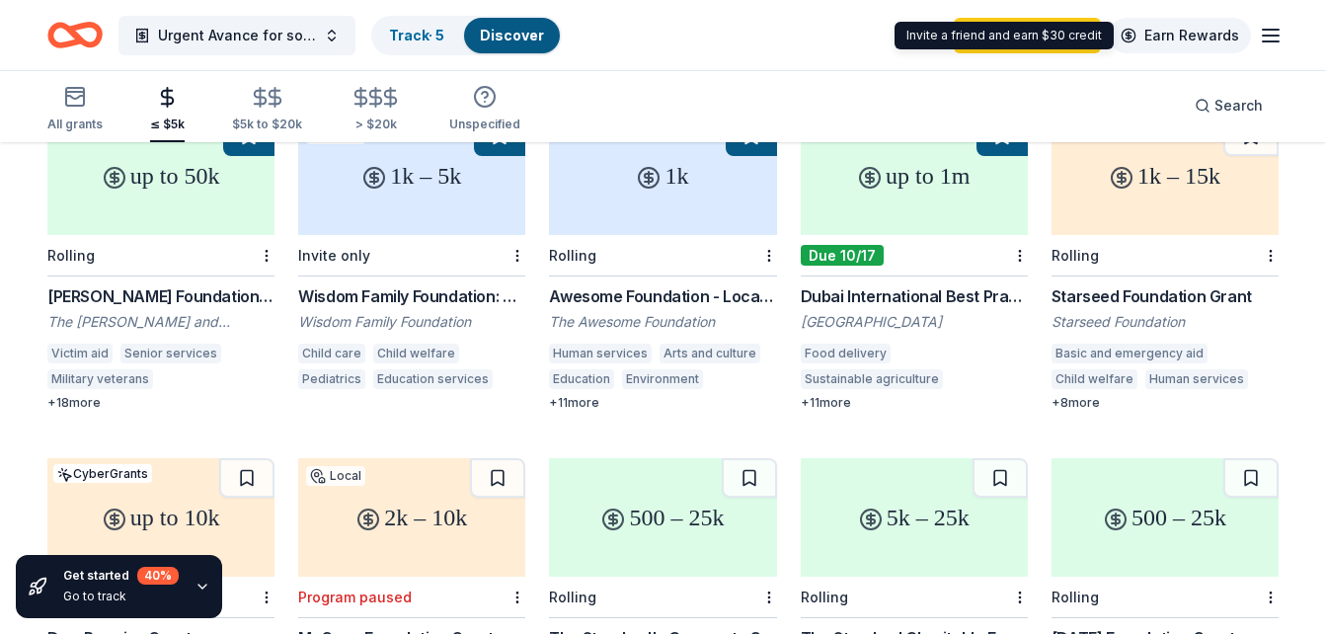
click at [1187, 38] on link "Earn Rewards" at bounding box center [1180, 36] width 142 height 36
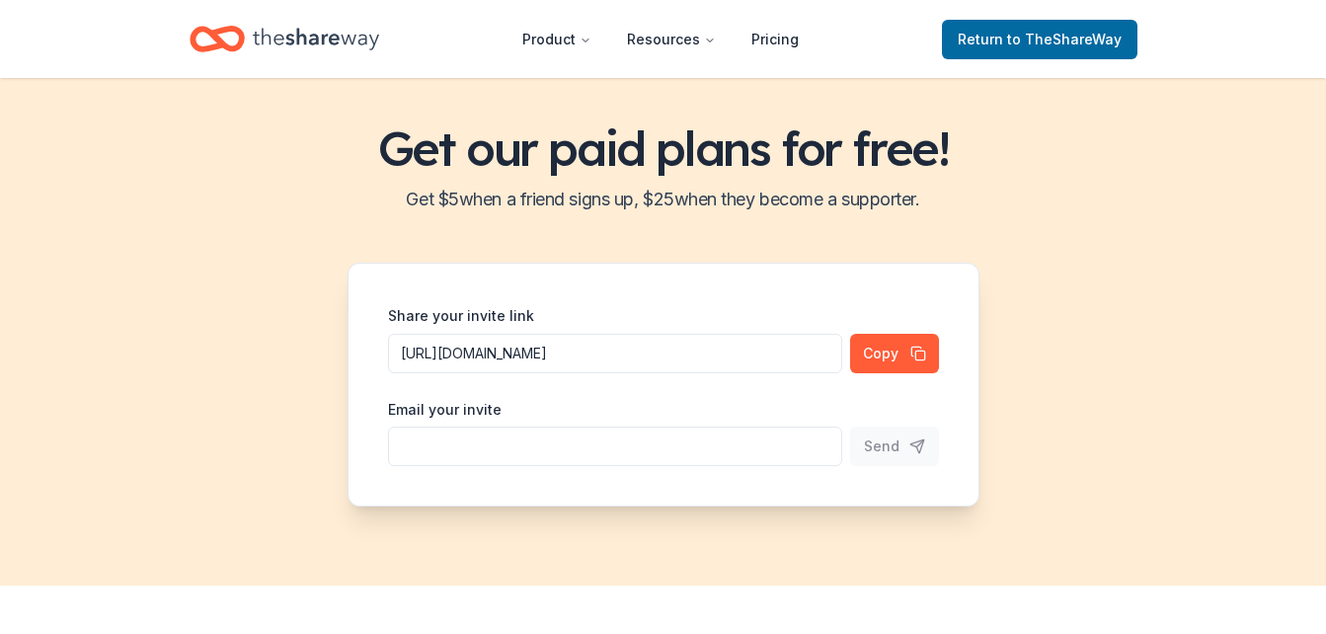
scroll to position [40, 0]
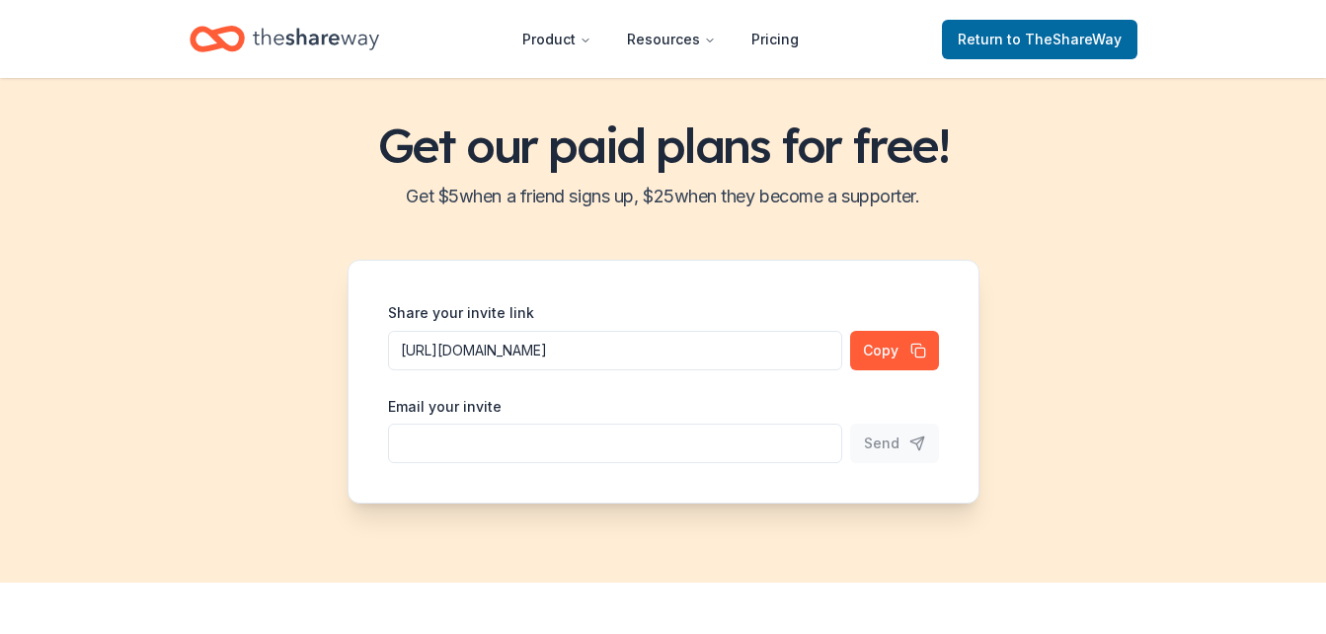
click at [677, 441] on input "Share your invite link" at bounding box center [615, 444] width 454 height 40
type input "[EMAIL_ADDRESS][DOMAIN_NAME]"
click at [925, 440] on button "Send" at bounding box center [894, 444] width 89 height 40
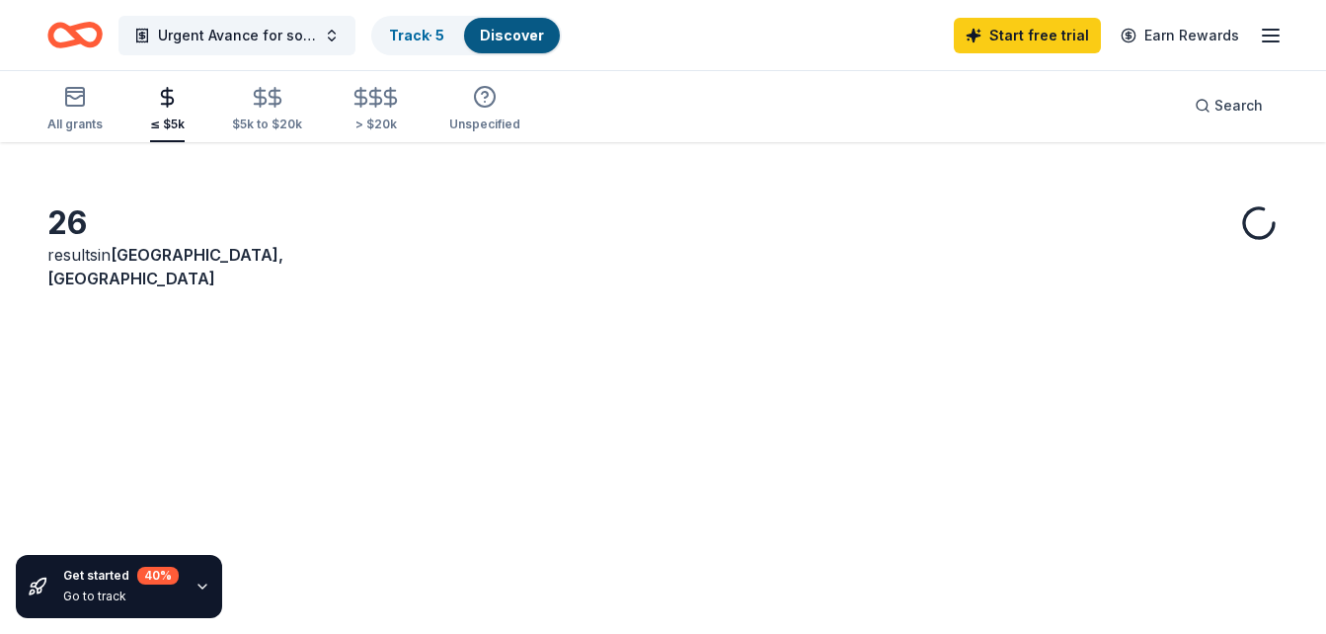
scroll to position [237, 0]
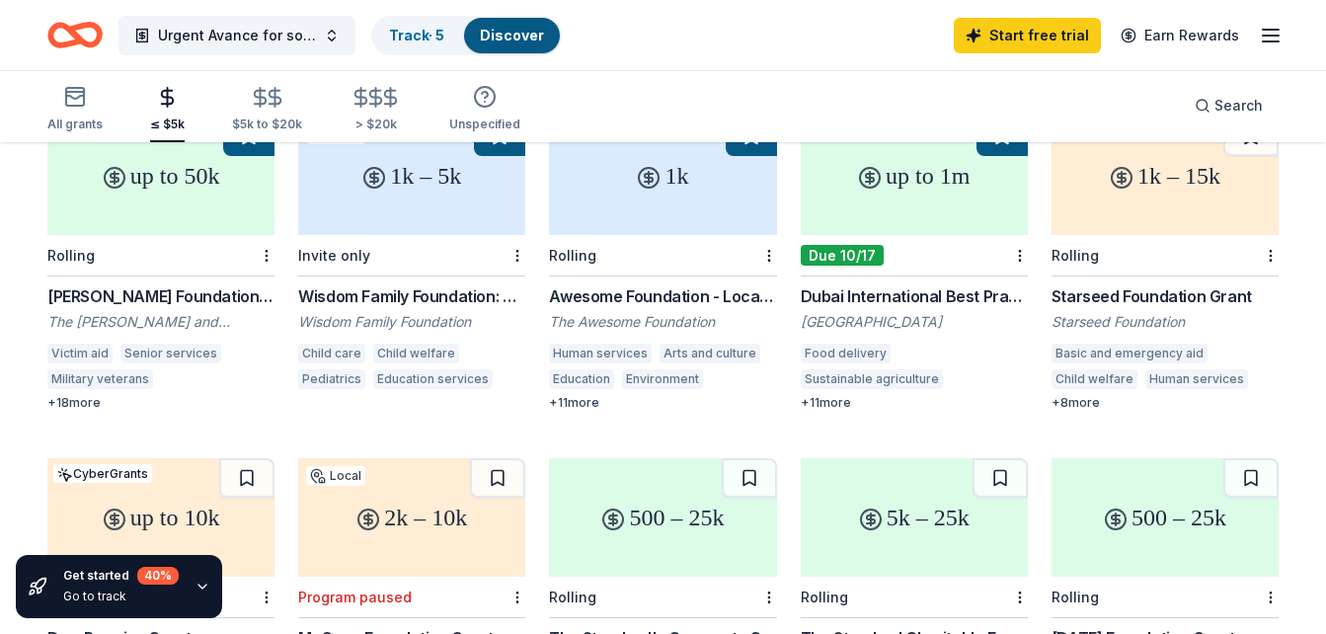
click at [1277, 37] on icon "button" at bounding box center [1271, 36] width 24 height 24
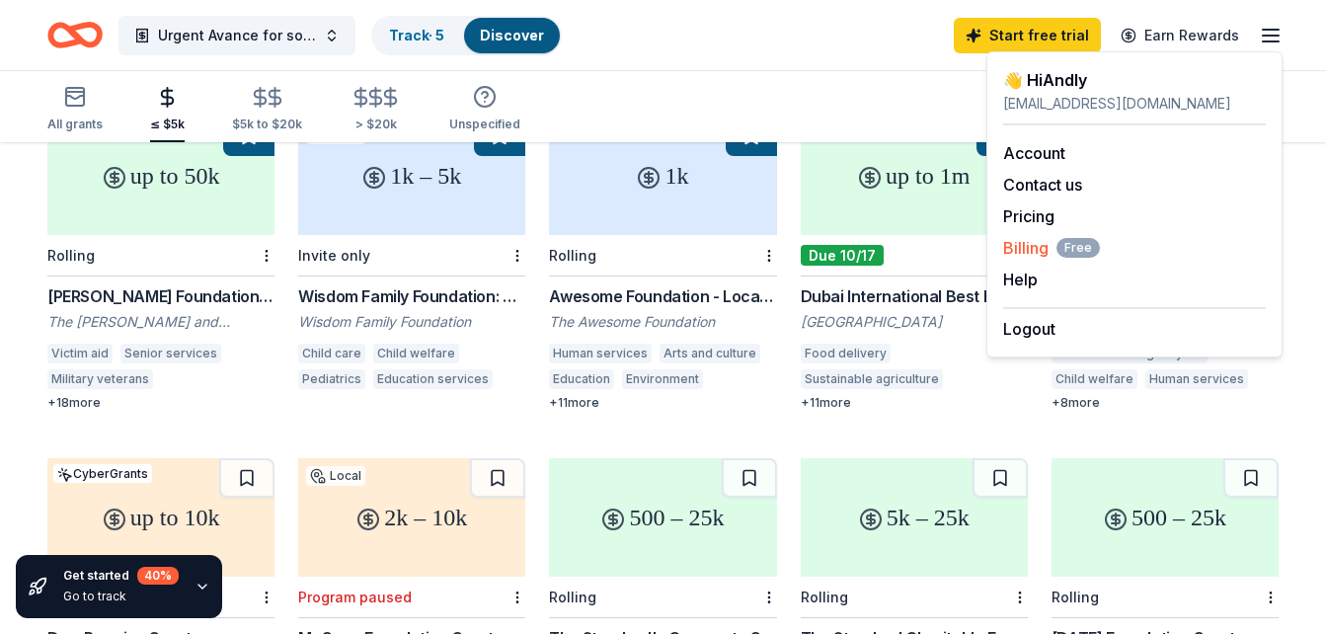
click at [1022, 250] on span "Billing Free" at bounding box center [1051, 248] width 97 height 24
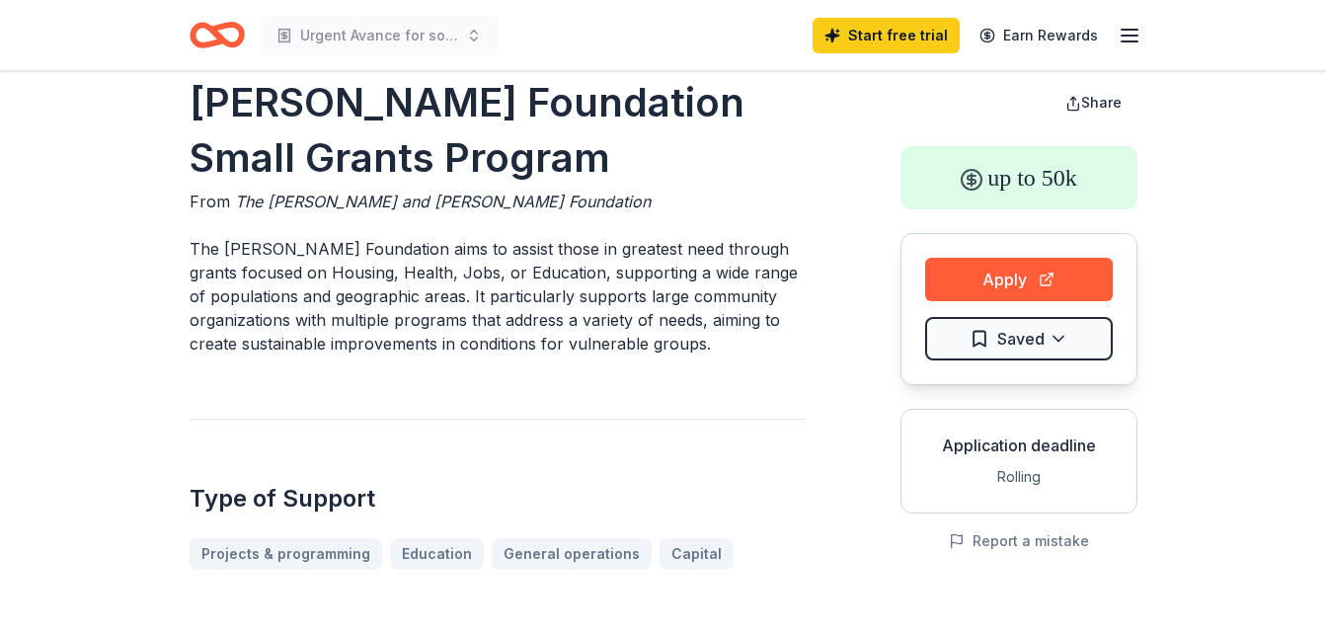
scroll to position [40, 0]
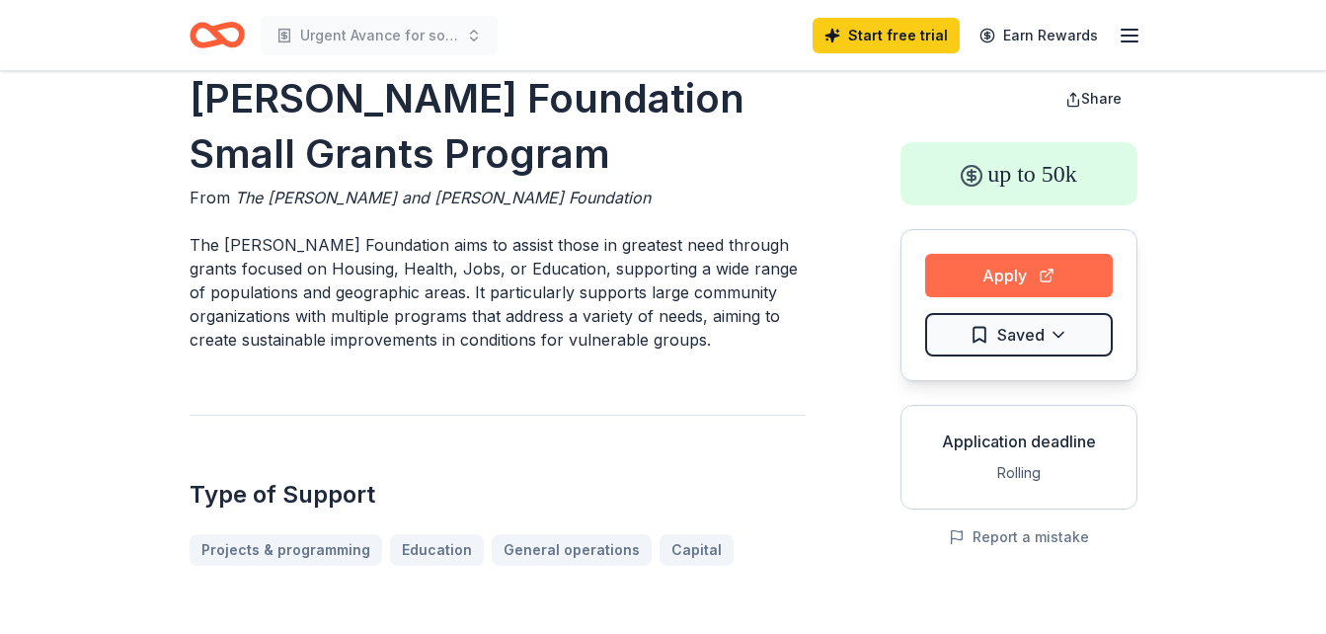
click at [1031, 265] on button "Apply" at bounding box center [1019, 275] width 188 height 43
click at [1134, 36] on line "button" at bounding box center [1130, 36] width 16 height 0
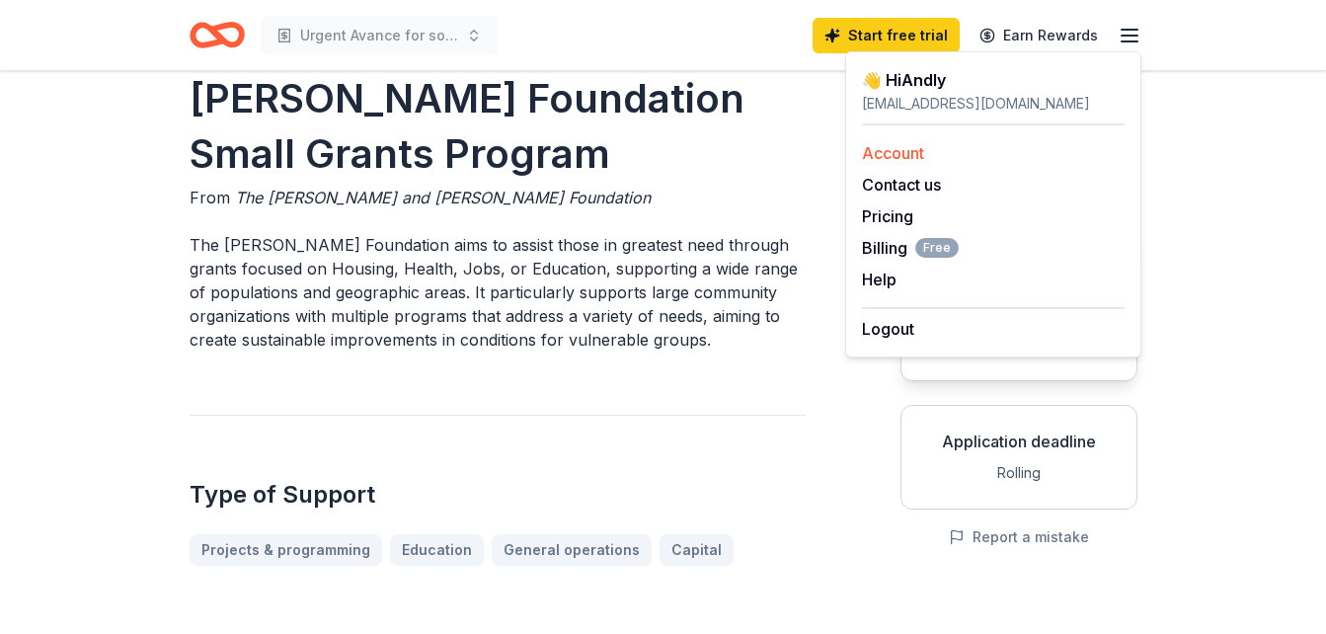
click at [908, 152] on link "Account" at bounding box center [893, 153] width 62 height 20
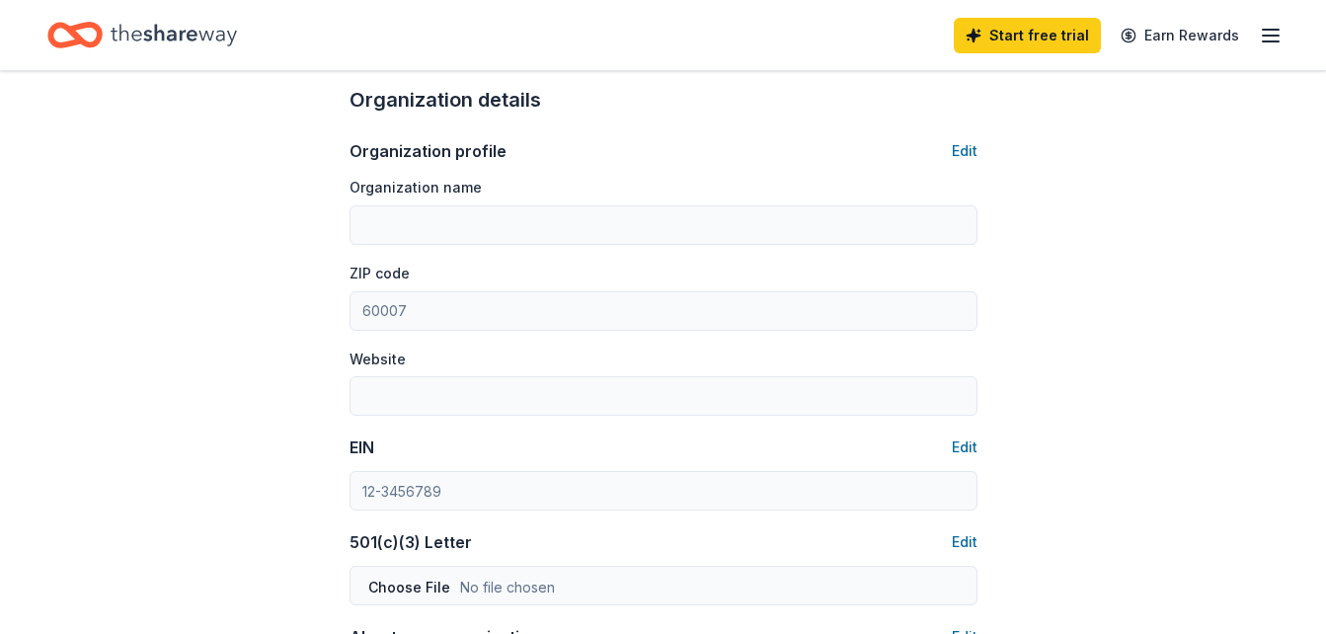
scroll to position [553, 0]
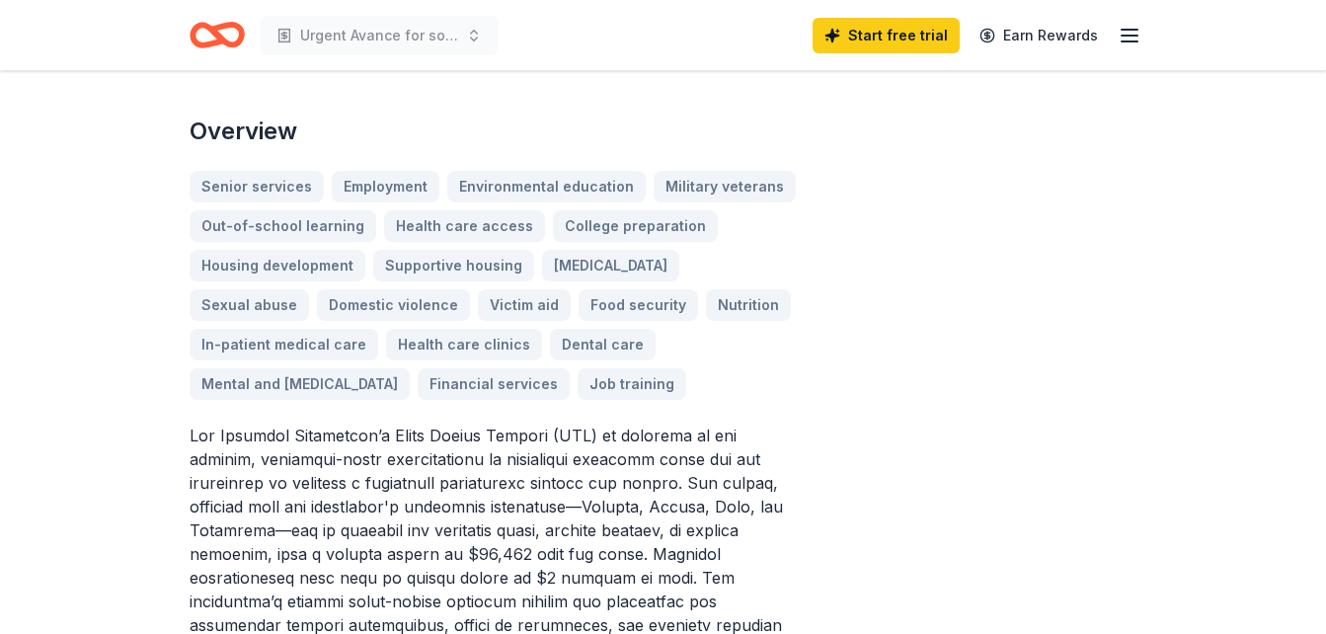
scroll to position [40, 0]
